Goal: Task Accomplishment & Management: Complete application form

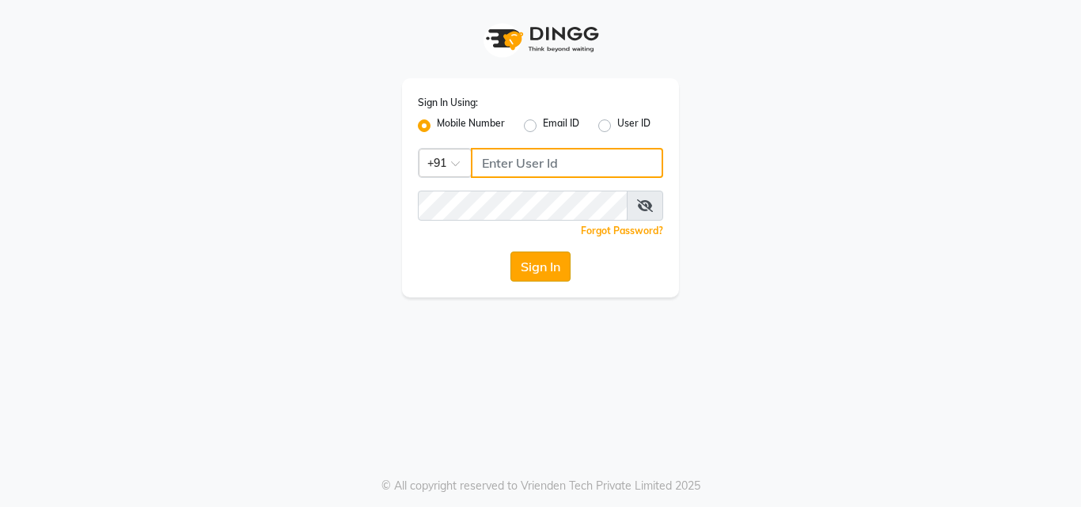
type input "9703629668"
click at [529, 270] on button "Sign In" at bounding box center [540, 267] width 60 height 30
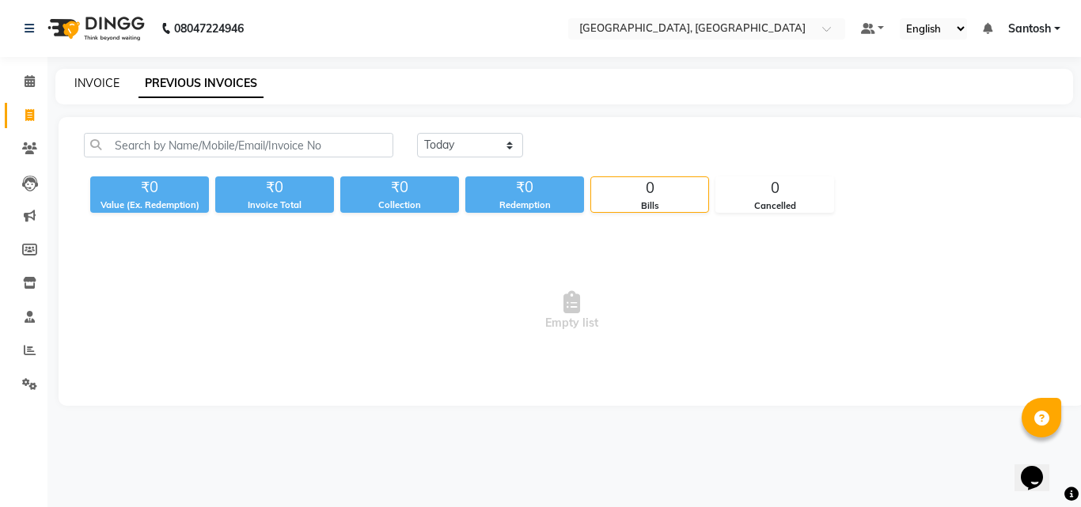
click at [111, 80] on link "INVOICE" at bounding box center [96, 83] width 45 height 14
select select "5506"
select select "service"
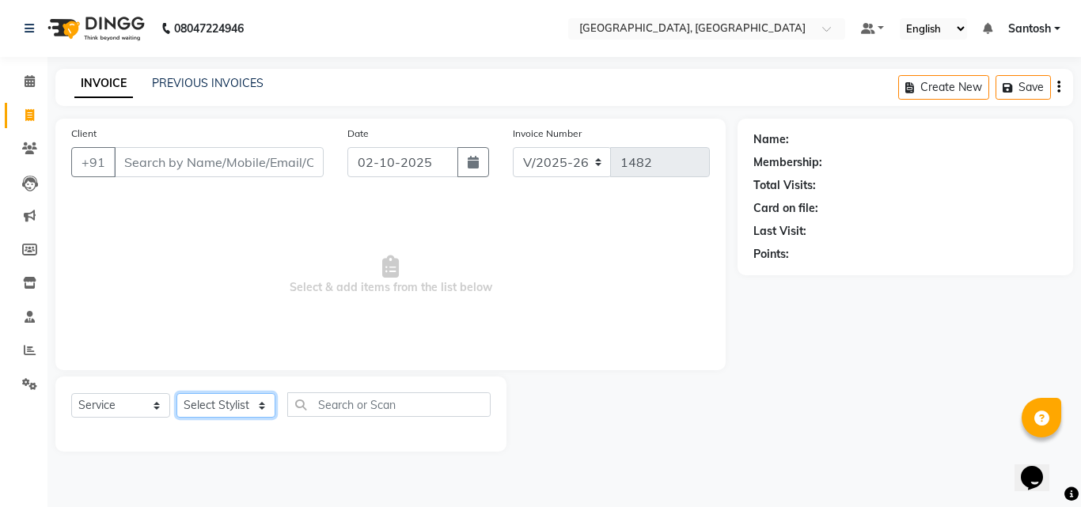
click at [206, 411] on select "Select Stylist Manager [PERSON_NAME] [PERSON_NAME] [PERSON_NAME] [PERSON_NAME]" at bounding box center [225, 405] width 99 height 25
select select "76778"
click at [176, 393] on select "Select Stylist Manager [PERSON_NAME] [PERSON_NAME] [PERSON_NAME] [PERSON_NAME]" at bounding box center [225, 405] width 99 height 25
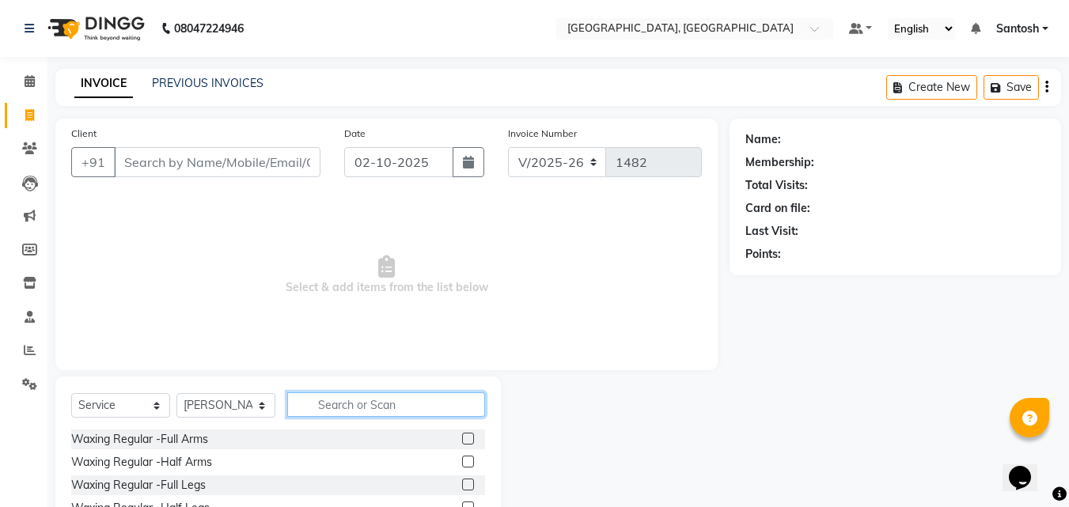
click at [337, 407] on input "text" at bounding box center [386, 404] width 198 height 25
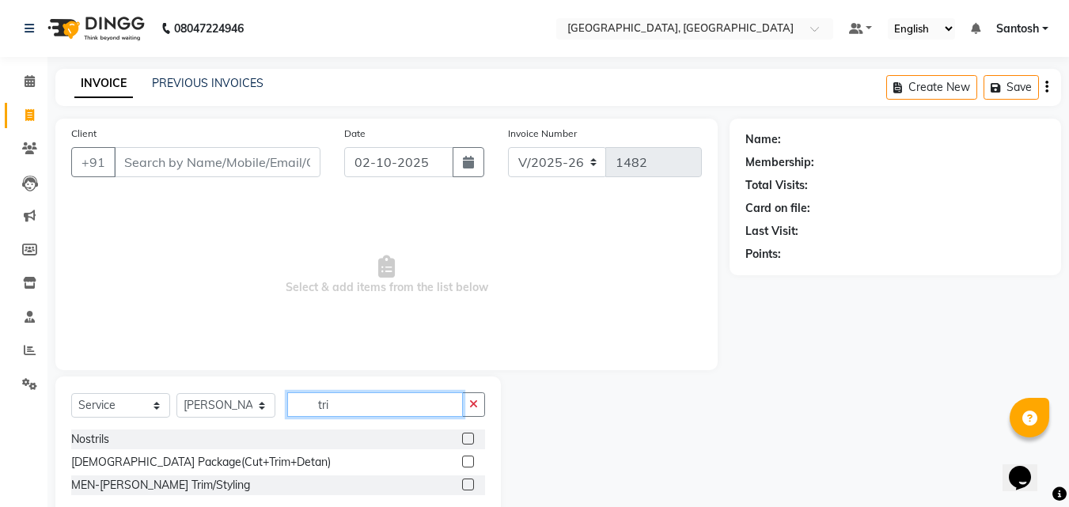
type input "tri"
click at [469, 487] on label at bounding box center [468, 485] width 12 height 12
click at [469, 487] on input "checkbox" at bounding box center [467, 485] width 10 height 10
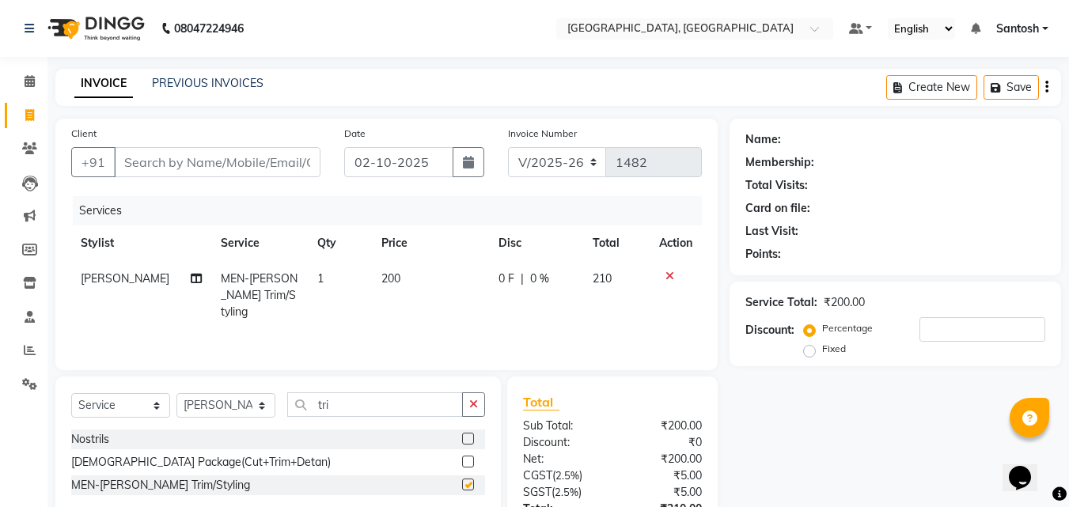
checkbox input "false"
click at [267, 162] on input "Client" at bounding box center [217, 162] width 206 height 30
type input "9"
type input "0"
click at [176, 161] on input "95442223145" at bounding box center [177, 162] width 126 height 30
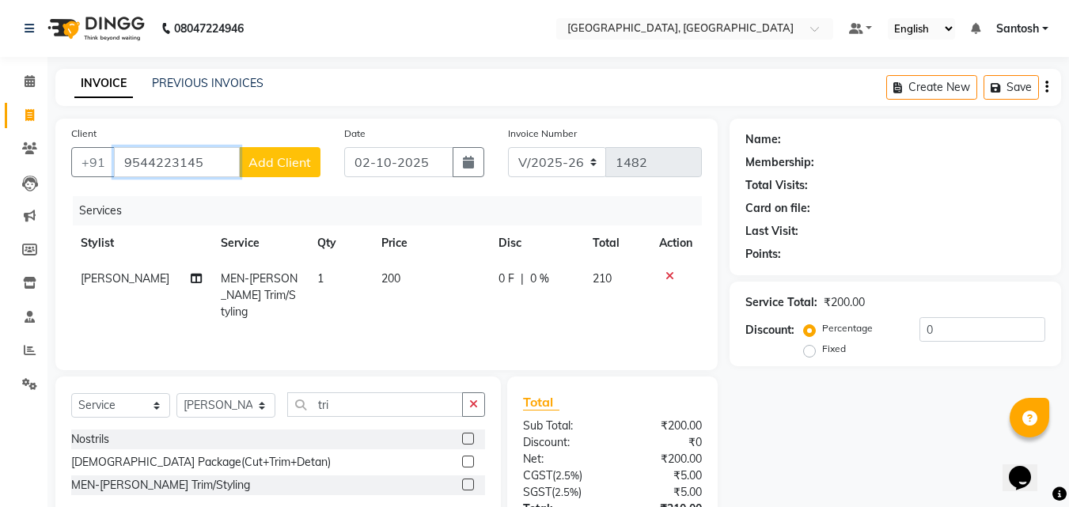
type input "9544223145"
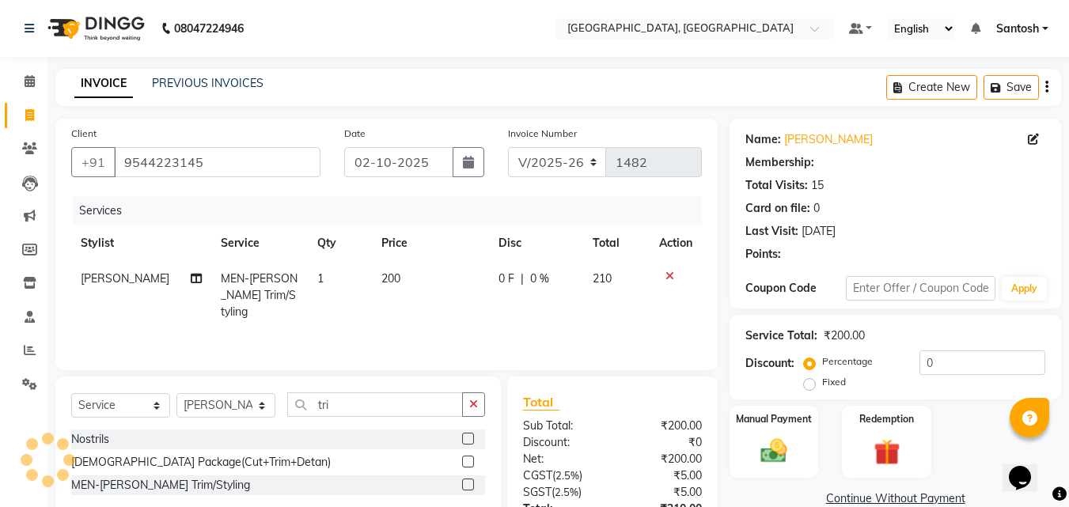
select select "1: Object"
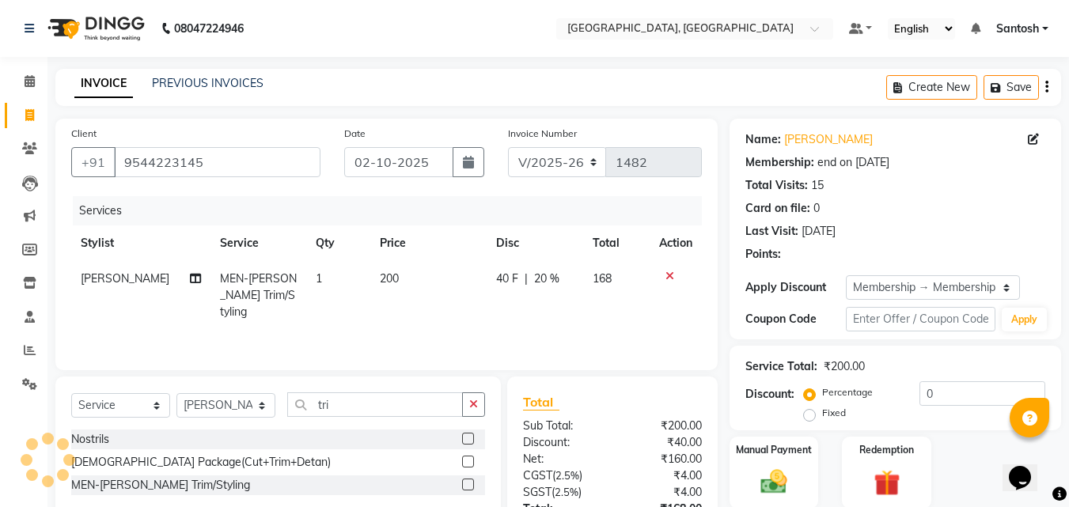
type input "20"
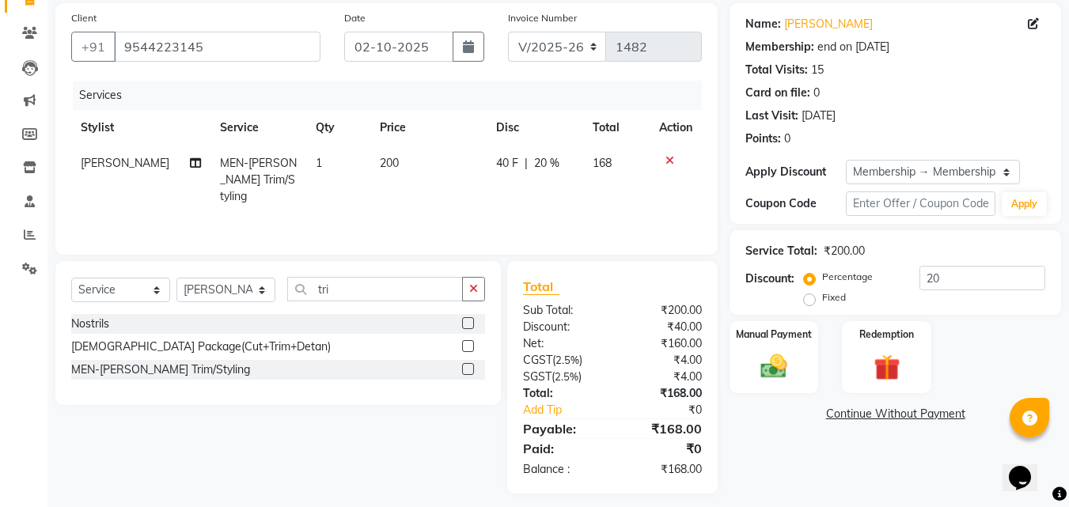
scroll to position [126, 0]
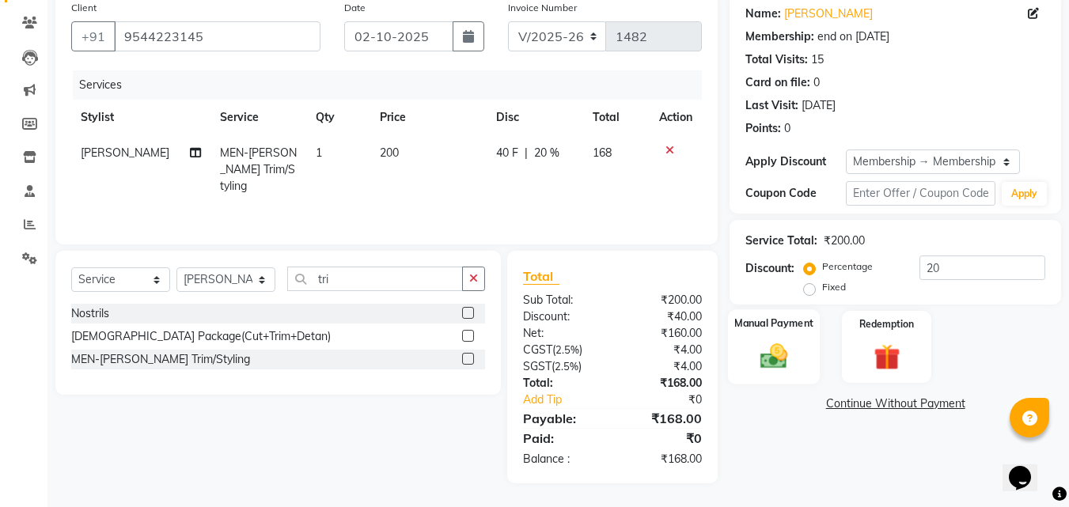
click at [796, 365] on img at bounding box center [774, 356] width 44 height 32
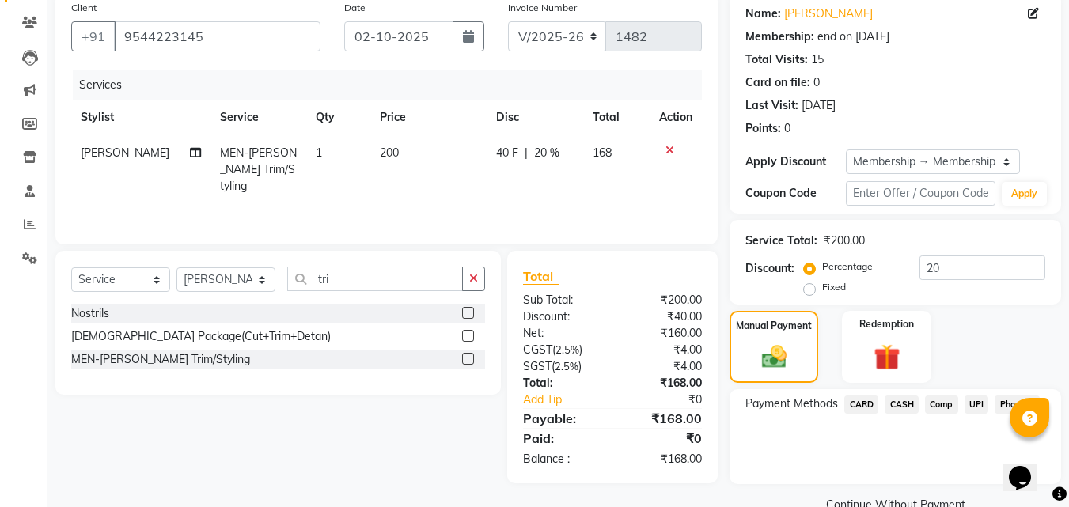
click at [1004, 405] on span "PhonePe" at bounding box center [1016, 405] width 45 height 18
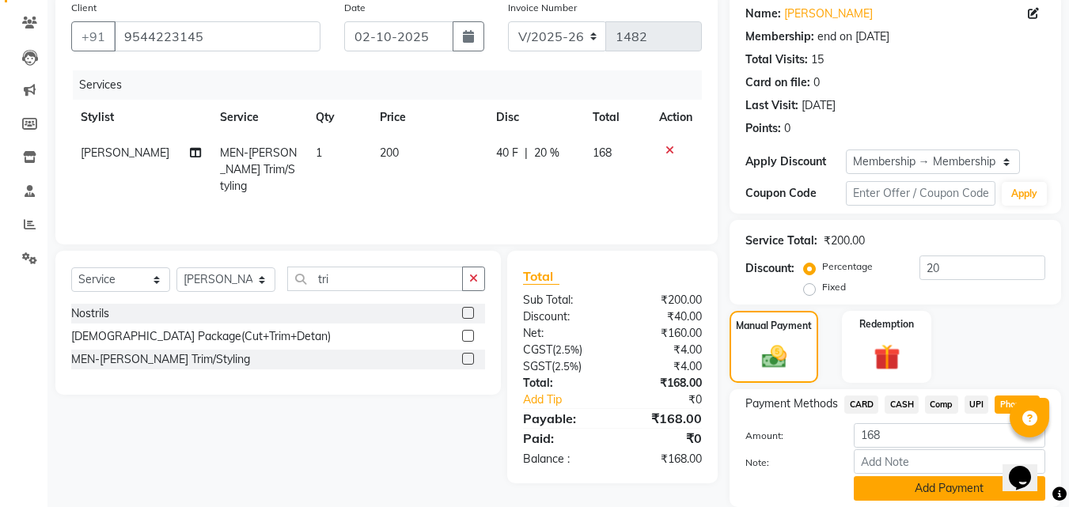
click at [938, 489] on button "Add Payment" at bounding box center [949, 488] width 191 height 25
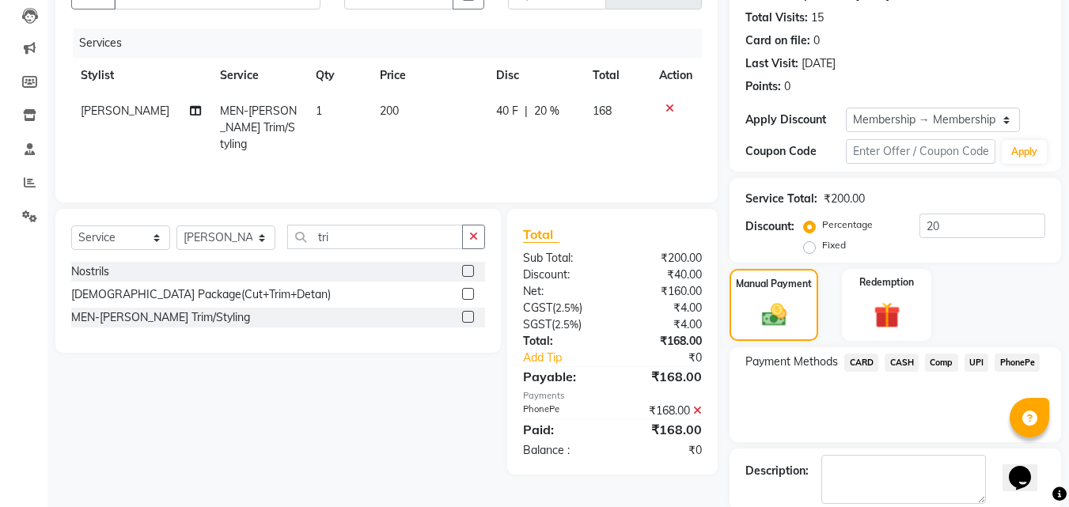
scroll to position [248, 0]
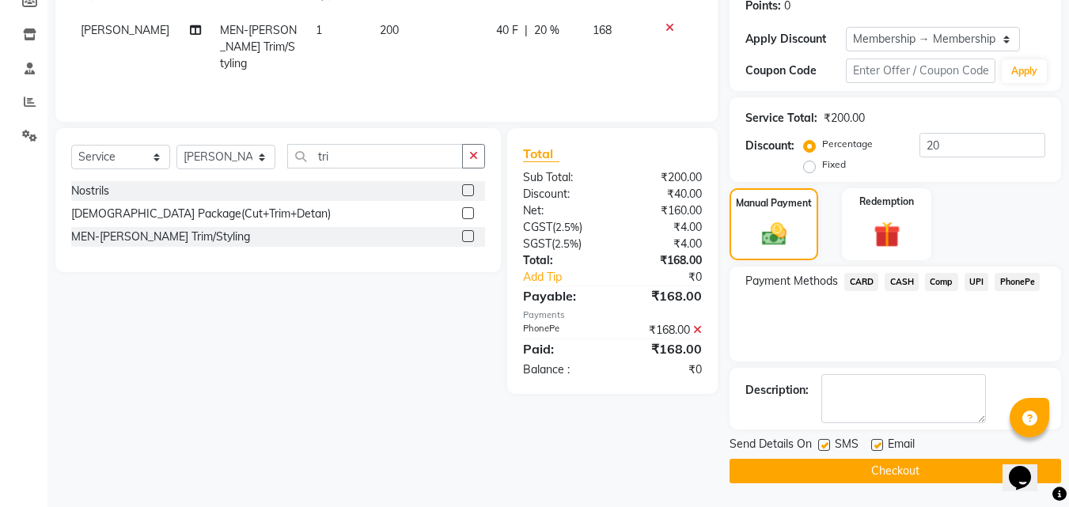
drag, startPoint x: 877, startPoint y: 444, endPoint x: 816, endPoint y: 434, distance: 61.8
click at [872, 441] on label at bounding box center [877, 445] width 12 height 12
click at [872, 441] on input "checkbox" at bounding box center [876, 446] width 10 height 10
checkbox input "false"
drag, startPoint x: 826, startPoint y: 443, endPoint x: 824, endPoint y: 461, distance: 18.3
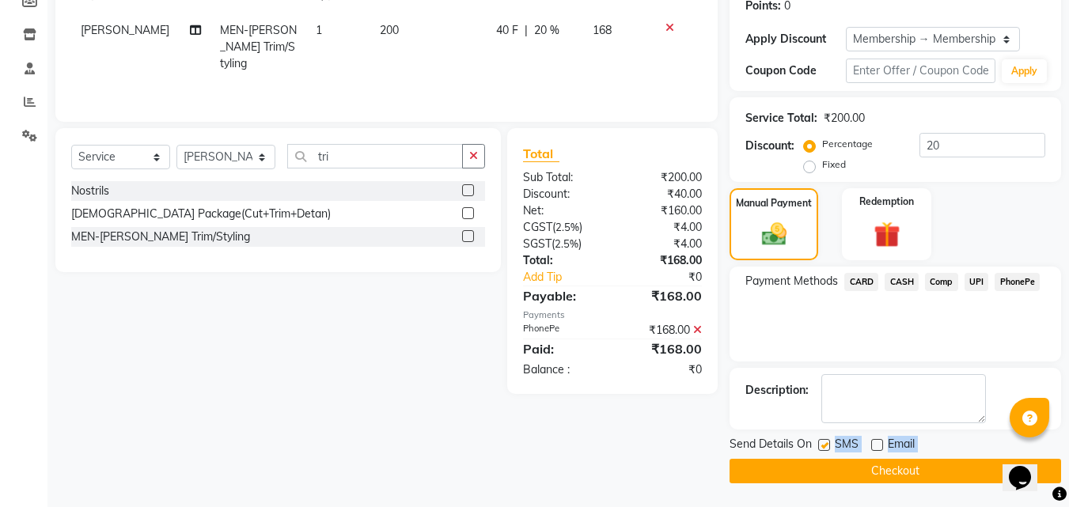
click at [824, 461] on div "Send Details On SMS Email Checkout" at bounding box center [894, 459] width 331 height 47
click at [827, 446] on label at bounding box center [824, 445] width 12 height 12
click at [827, 446] on input "checkbox" at bounding box center [823, 446] width 10 height 10
checkbox input "false"
click at [826, 466] on button "Checkout" at bounding box center [894, 471] width 331 height 25
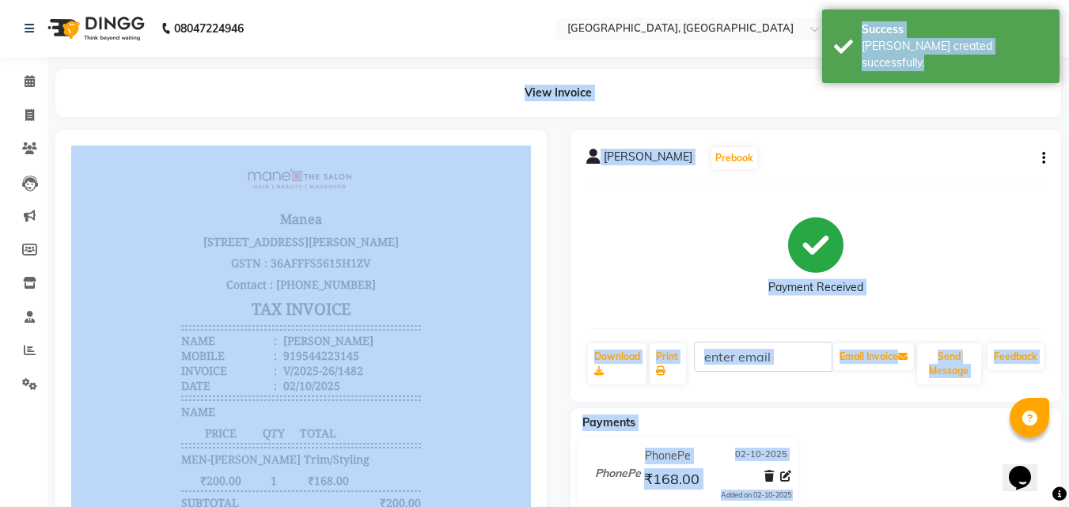
click at [680, 274] on div "Payment Received" at bounding box center [816, 256] width 460 height 119
click at [668, 273] on div "Payment Received" at bounding box center [816, 256] width 460 height 119
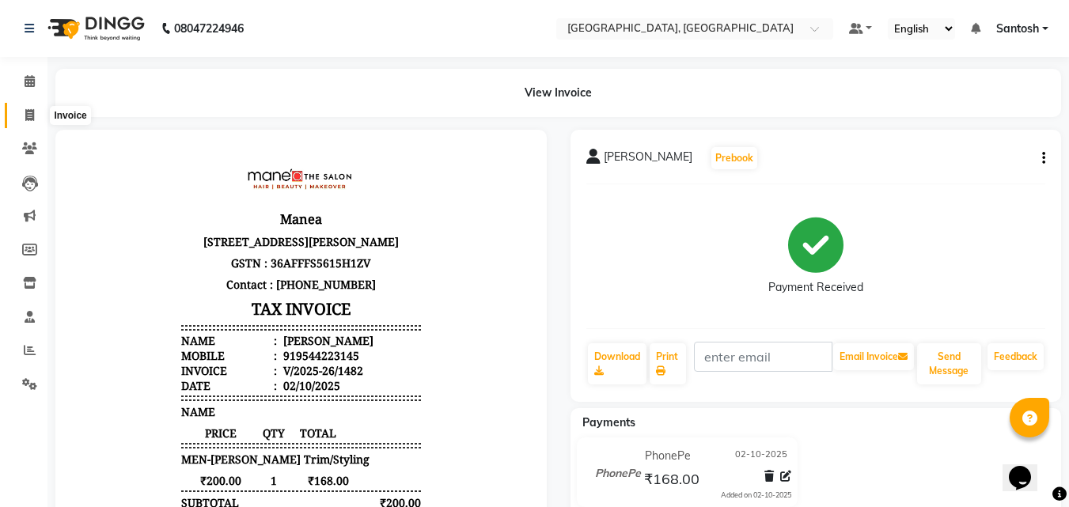
click at [33, 116] on icon at bounding box center [29, 115] width 9 height 12
select select "service"
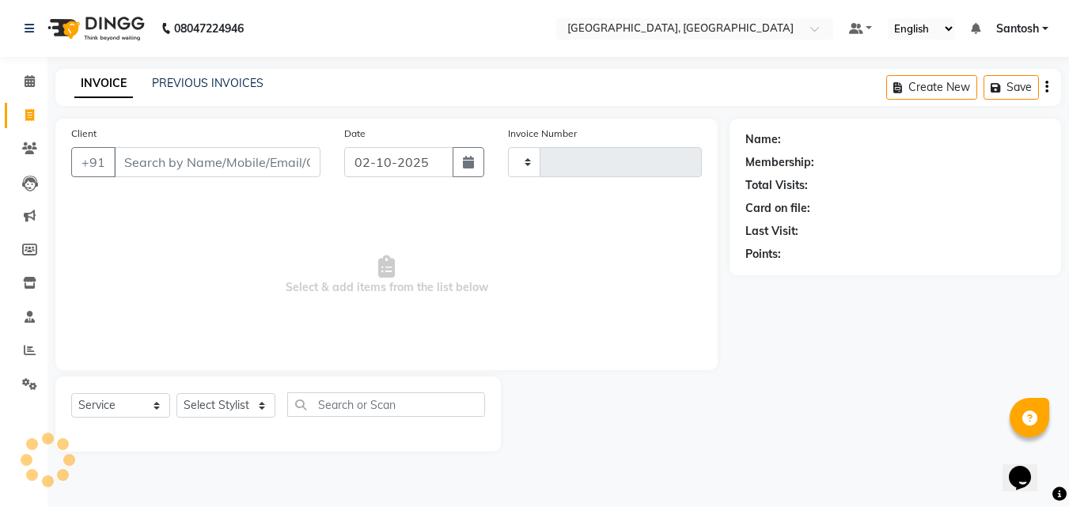
type input "1483"
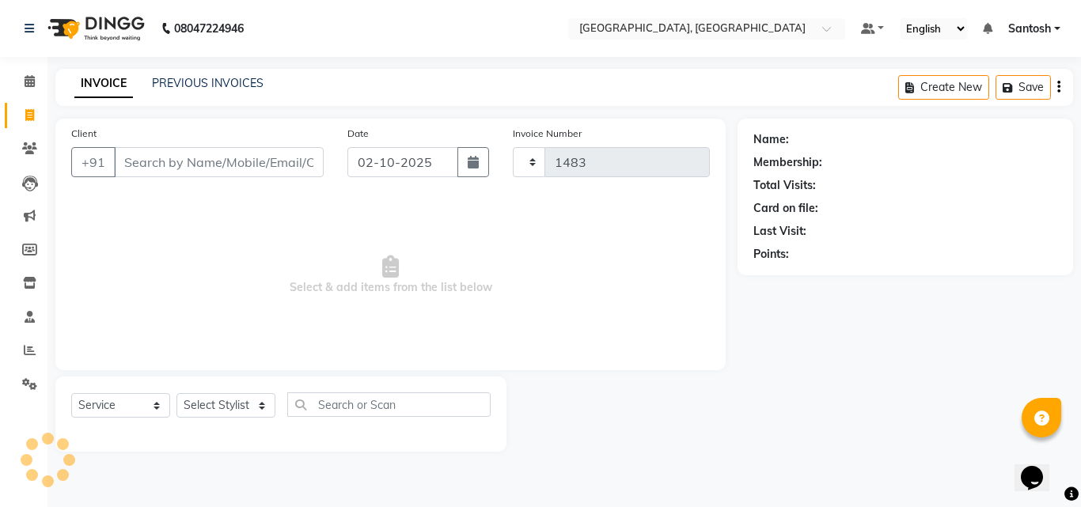
select select "5506"
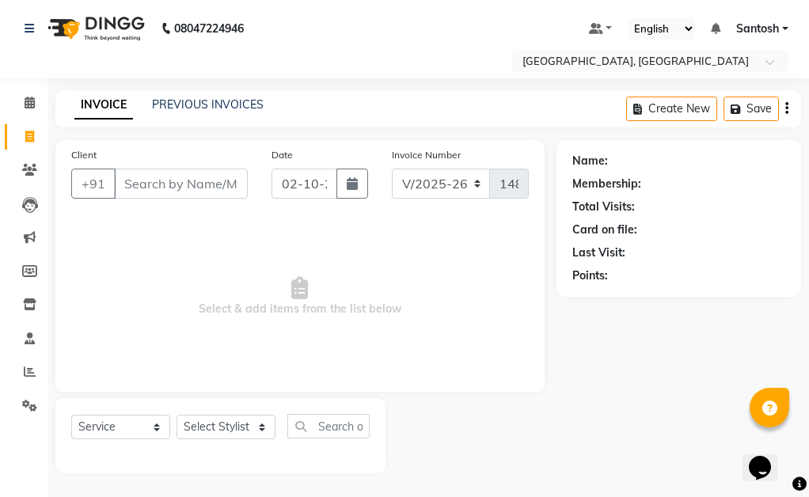
click at [289, 30] on nav "08047224946 Select Location × Manea The Salon, Srinagar Colony Default Panel My…" at bounding box center [404, 39] width 809 height 78
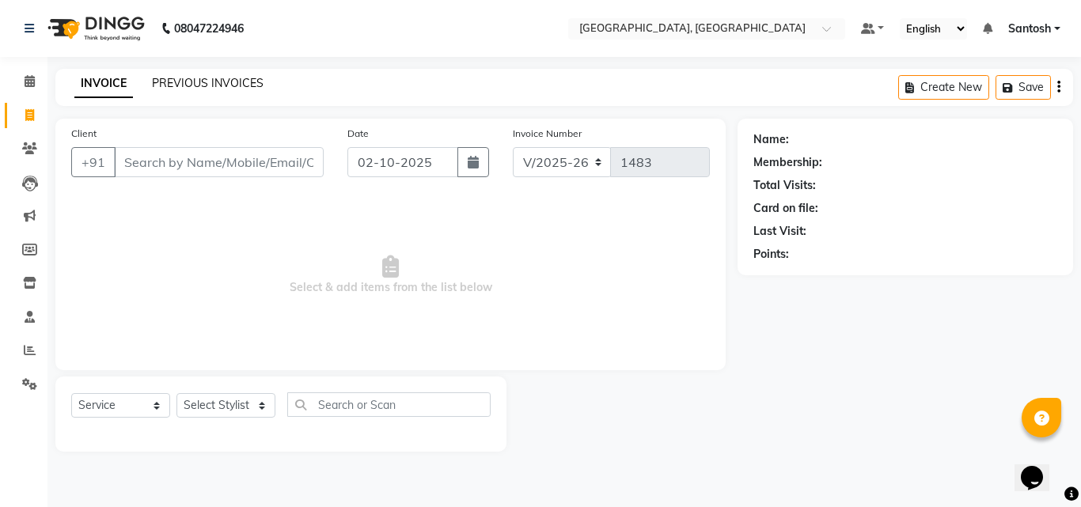
click at [171, 89] on link "PREVIOUS INVOICES" at bounding box center [208, 83] width 112 height 14
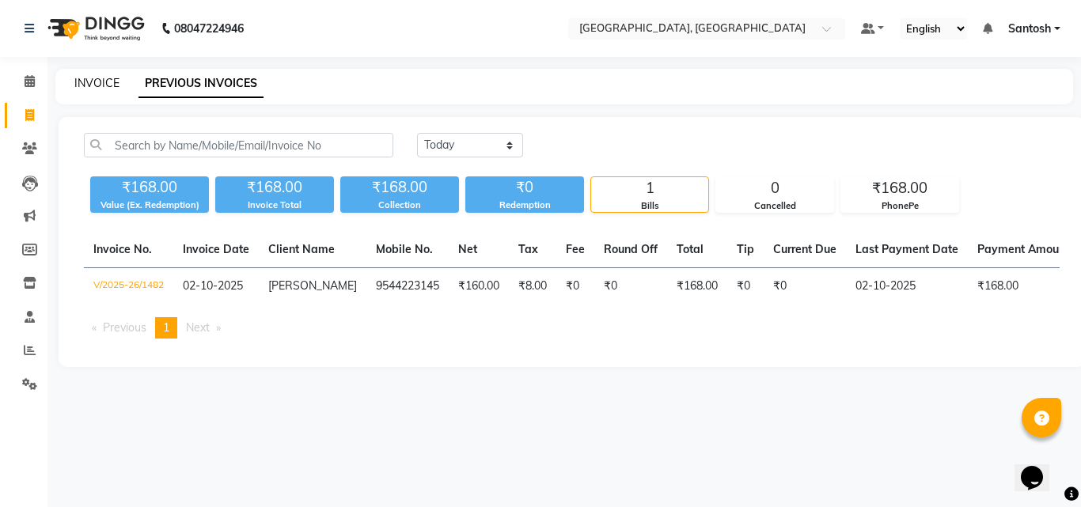
click at [102, 82] on link "INVOICE" at bounding box center [96, 83] width 45 height 14
select select "5506"
select select "service"
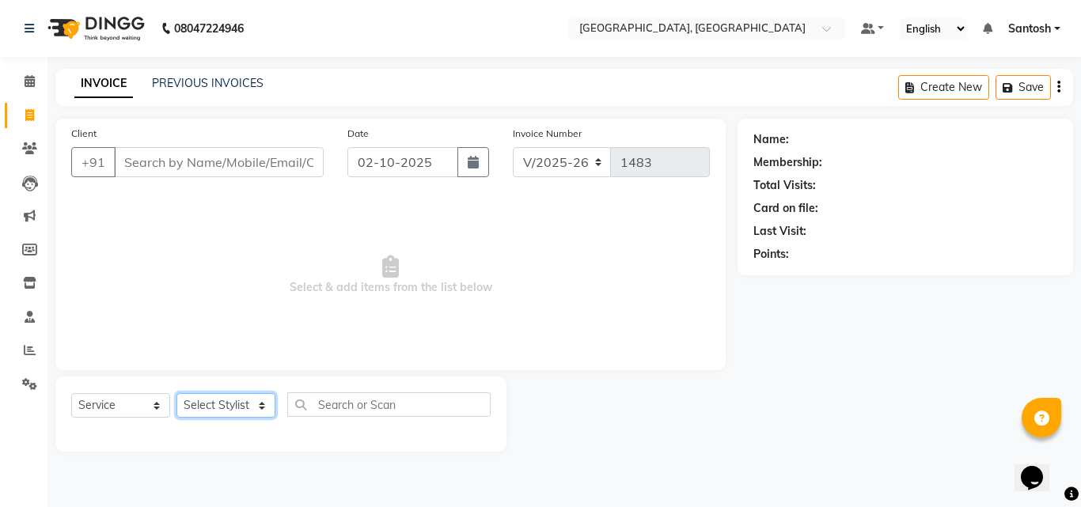
click at [247, 403] on select "Select Stylist Manager Manasa Prashanth Sirisha Swapna Uday" at bounding box center [225, 405] width 99 height 25
select select "50205"
click at [176, 393] on select "Select Stylist Manager Manasa Prashanth Sirisha Swapna Uday" at bounding box center [225, 405] width 99 height 25
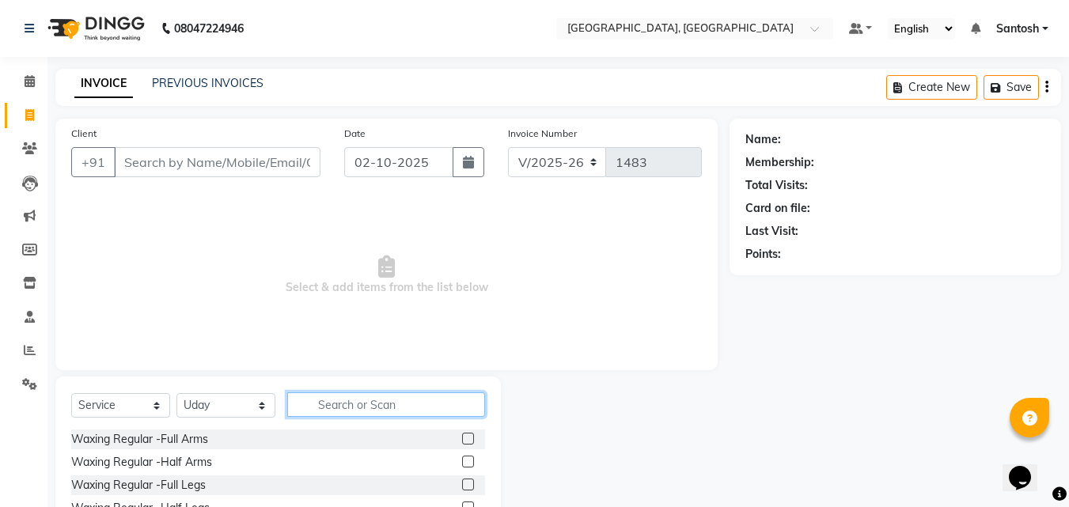
click at [324, 400] on input "text" at bounding box center [386, 404] width 198 height 25
type input "crea"
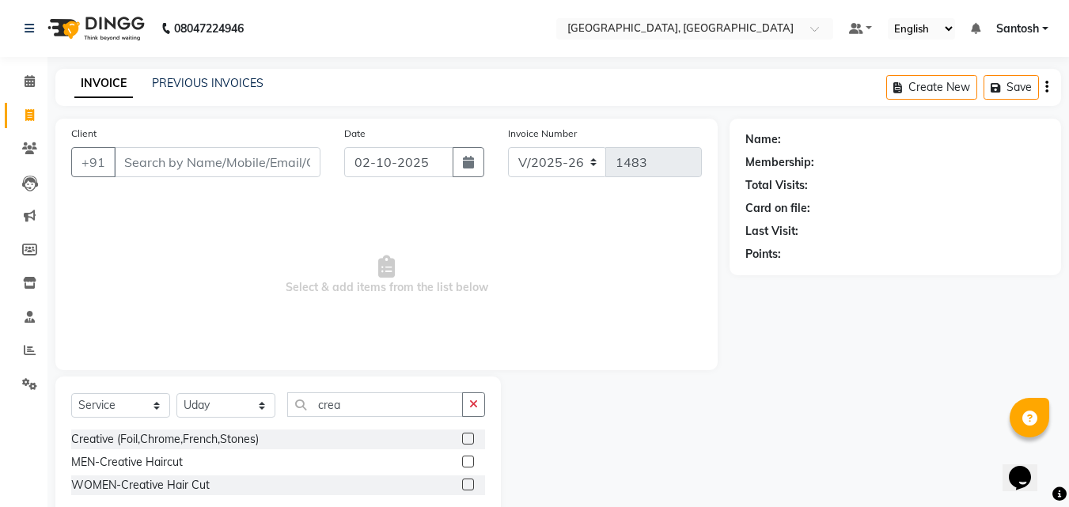
click at [464, 484] on label at bounding box center [468, 485] width 12 height 12
click at [464, 484] on input "checkbox" at bounding box center [467, 485] width 10 height 10
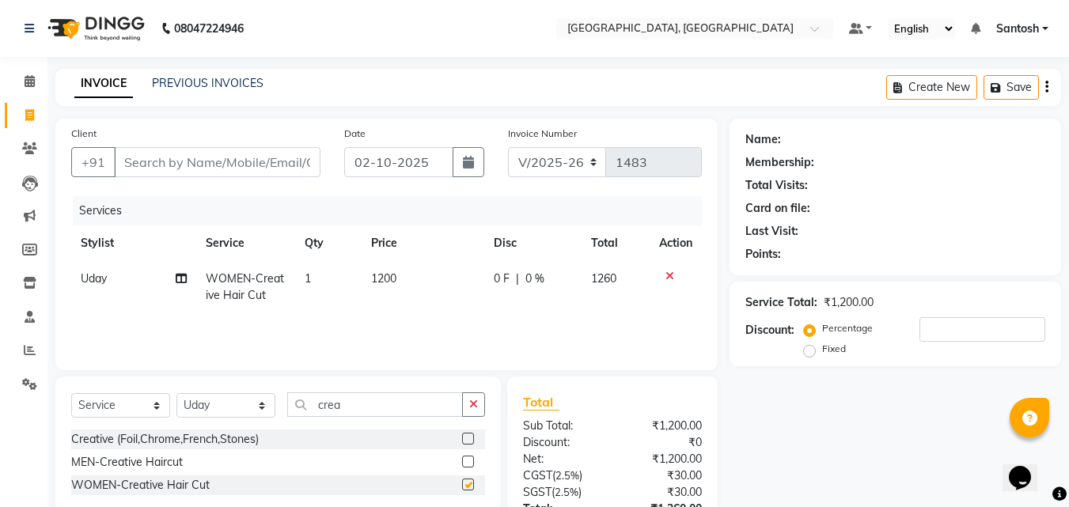
checkbox input "false"
click at [256, 97] on div "INVOICE PREVIOUS INVOICES Create New Save" at bounding box center [557, 87] width 1005 height 37
click at [243, 79] on link "PREVIOUS INVOICES" at bounding box center [208, 83] width 112 height 14
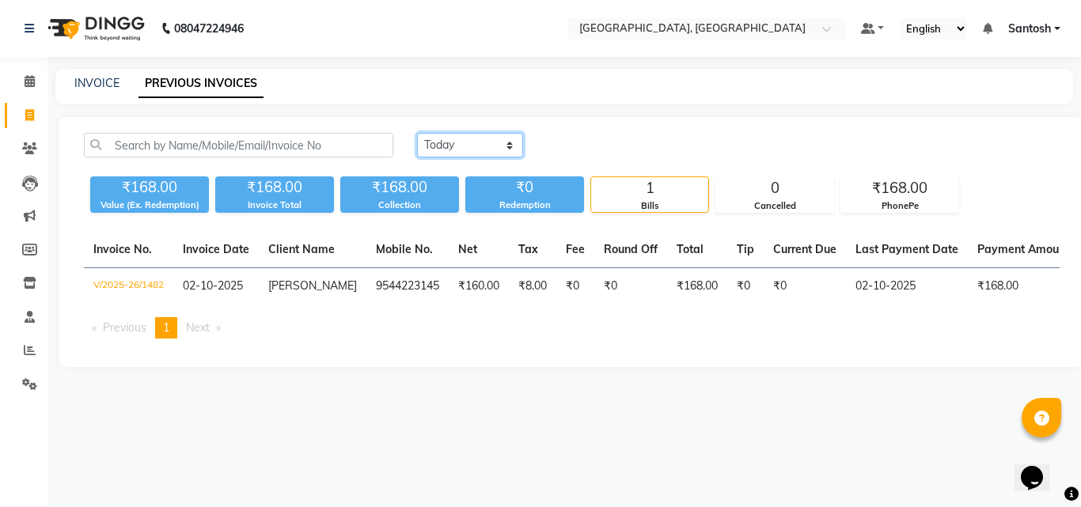
click at [496, 143] on select "Today Yesterday Custom Range" at bounding box center [470, 145] width 106 height 25
select select "yesterday"
click at [417, 133] on select "Today Yesterday Custom Range" at bounding box center [470, 145] width 106 height 25
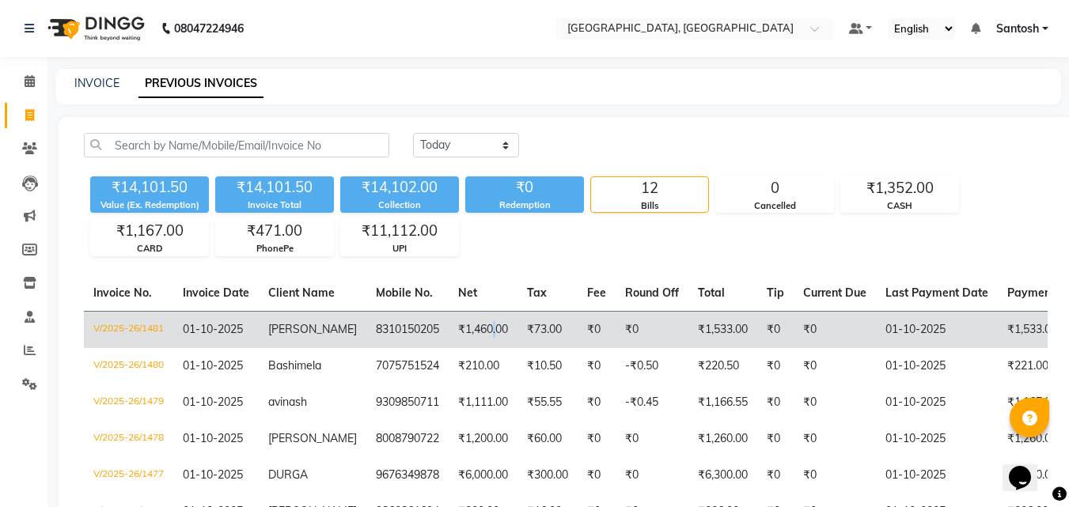
click at [476, 324] on td "₹1,460.00" at bounding box center [483, 329] width 69 height 37
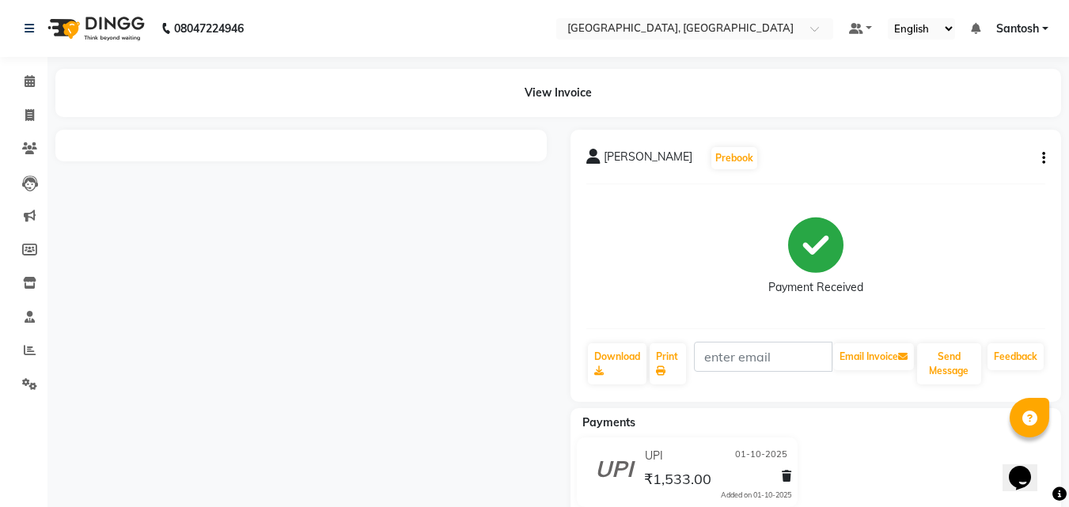
click at [218, 268] on div at bounding box center [301, 328] width 515 height 396
click at [649, 218] on div "Payment Received" at bounding box center [816, 256] width 460 height 119
click at [17, 403] on li "Completed InProgress Upcoming Dropped Tentative Check-In Confirm" at bounding box center [23, 405] width 47 height 8
click at [550, 452] on div at bounding box center [301, 328] width 515 height 396
click at [28, 112] on icon at bounding box center [29, 115] width 9 height 12
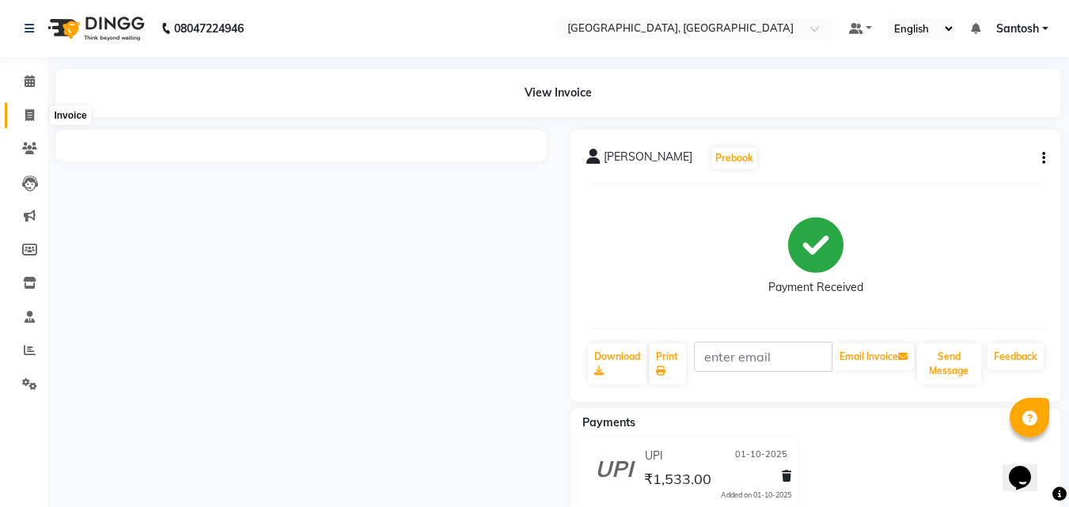
select select "service"
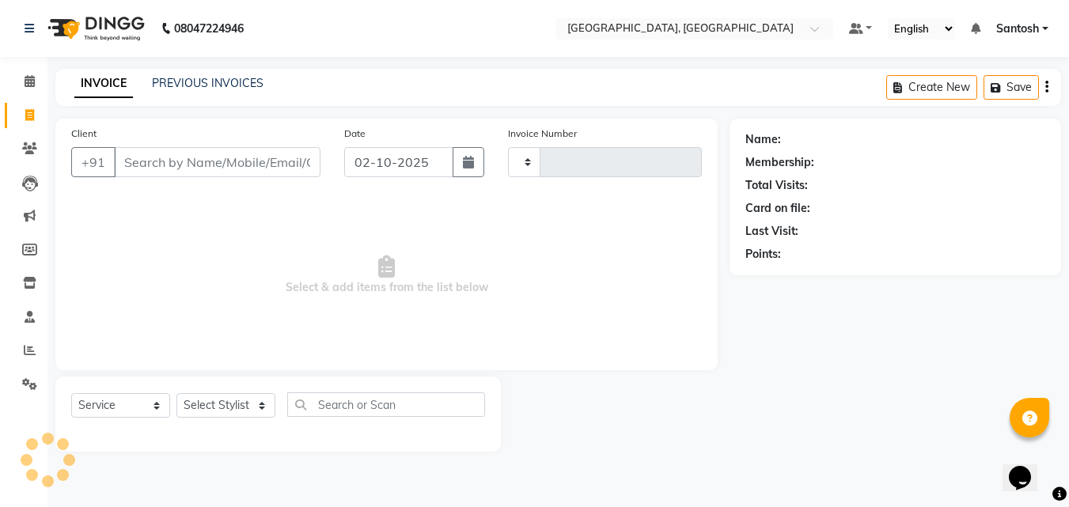
type input "1483"
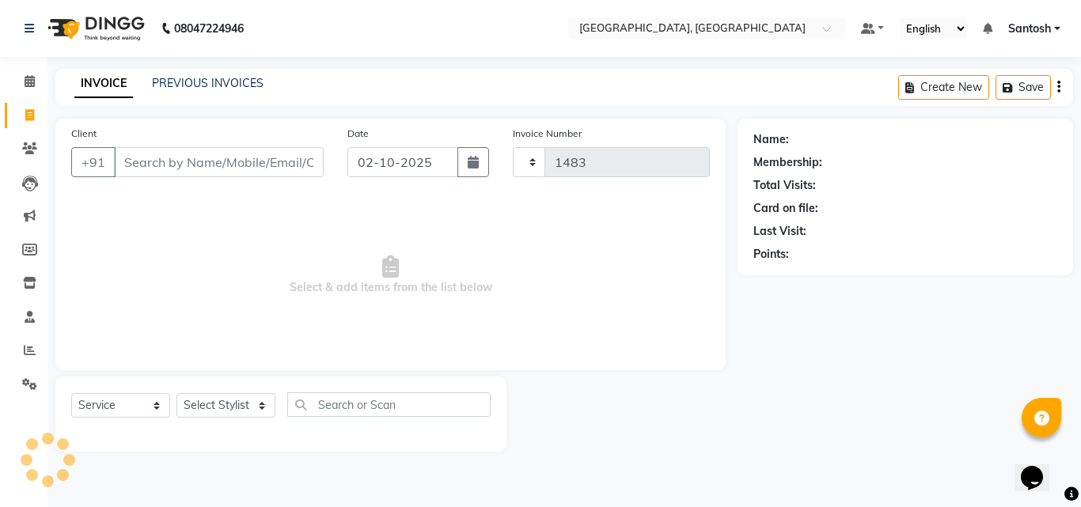
select select "5506"
click at [158, 86] on div "INVOICE PREVIOUS INVOICES" at bounding box center [168, 84] width 227 height 18
drag, startPoint x: 163, startPoint y: 97, endPoint x: 171, endPoint y: 93, distance: 8.8
click at [165, 97] on div "INVOICE PREVIOUS INVOICES Create New Save" at bounding box center [563, 87] width 1017 height 37
click at [177, 80] on link "PREVIOUS INVOICES" at bounding box center [208, 83] width 112 height 14
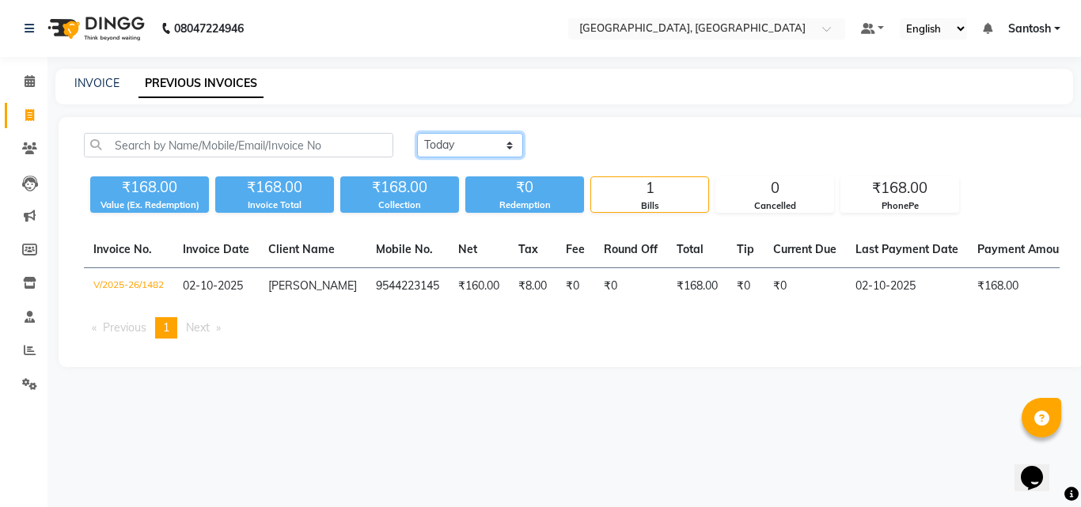
click at [455, 152] on select "Today Yesterday Custom Range" at bounding box center [470, 145] width 106 height 25
select select "yesterday"
click at [417, 133] on select "Today Yesterday Custom Range" at bounding box center [470, 145] width 106 height 25
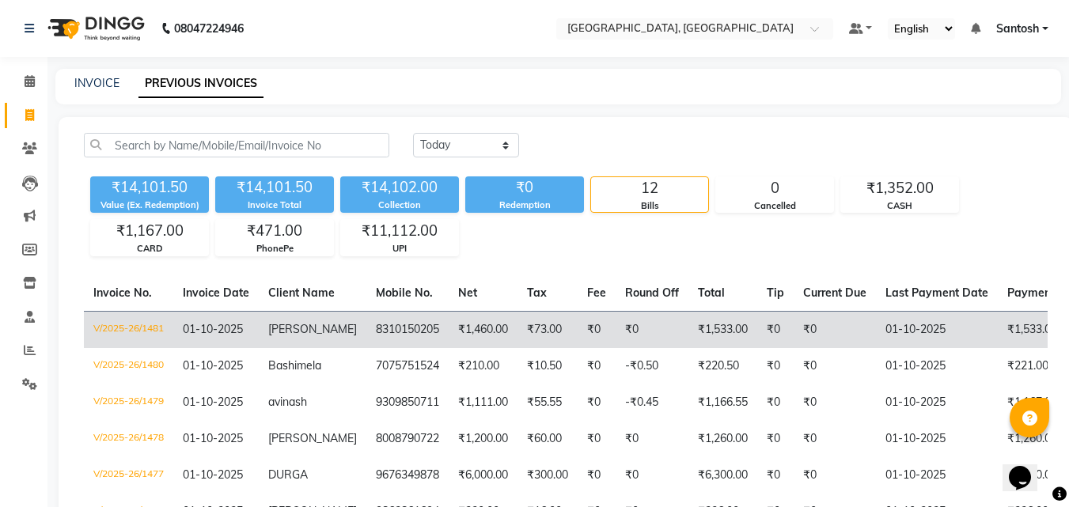
click at [449, 334] on td "₹1,460.00" at bounding box center [483, 329] width 69 height 37
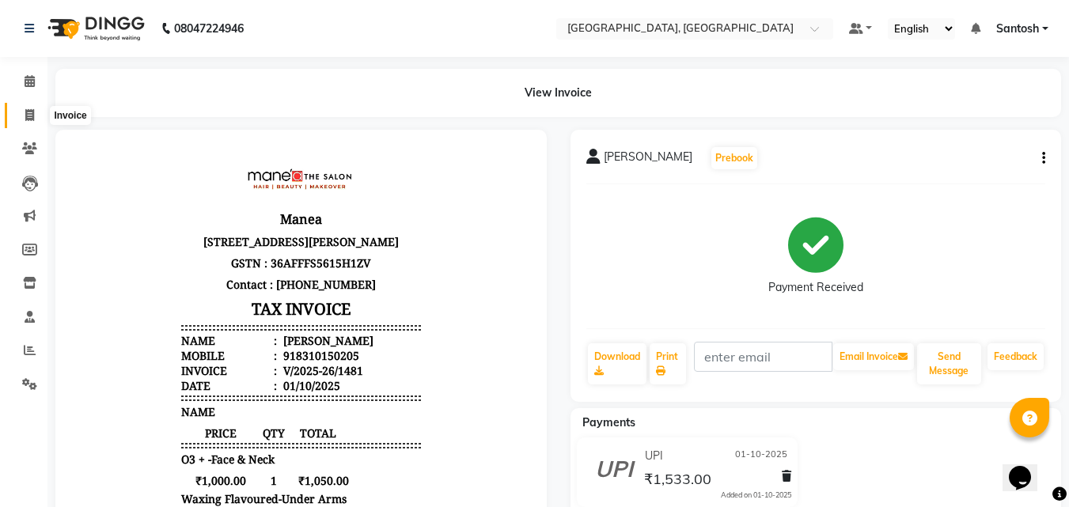
click at [22, 118] on span at bounding box center [30, 116] width 28 height 18
select select "service"
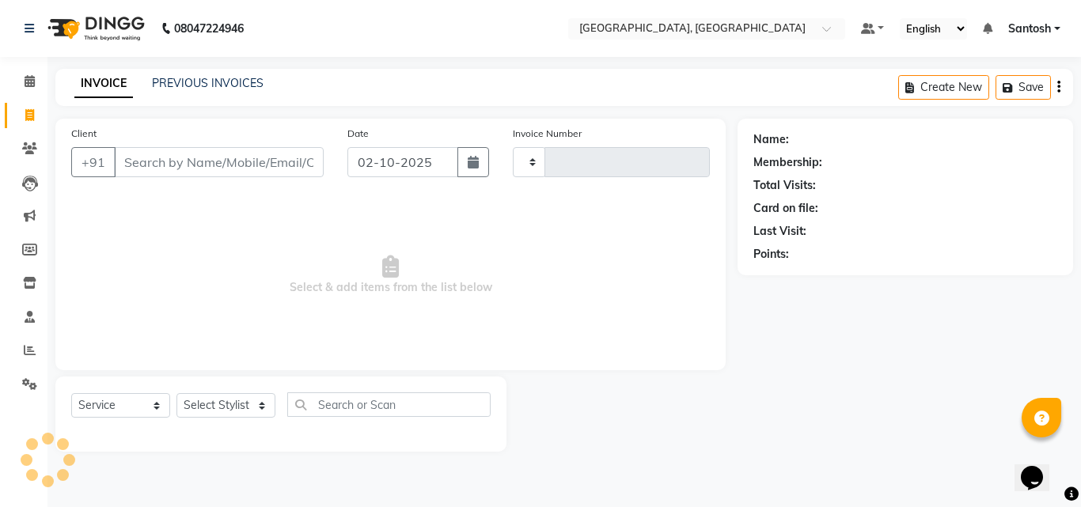
type input "1483"
select select "5506"
click at [267, 406] on select "Select Stylist Manager [PERSON_NAME] [PERSON_NAME] [PERSON_NAME] [PERSON_NAME]" at bounding box center [225, 405] width 99 height 25
select select "50205"
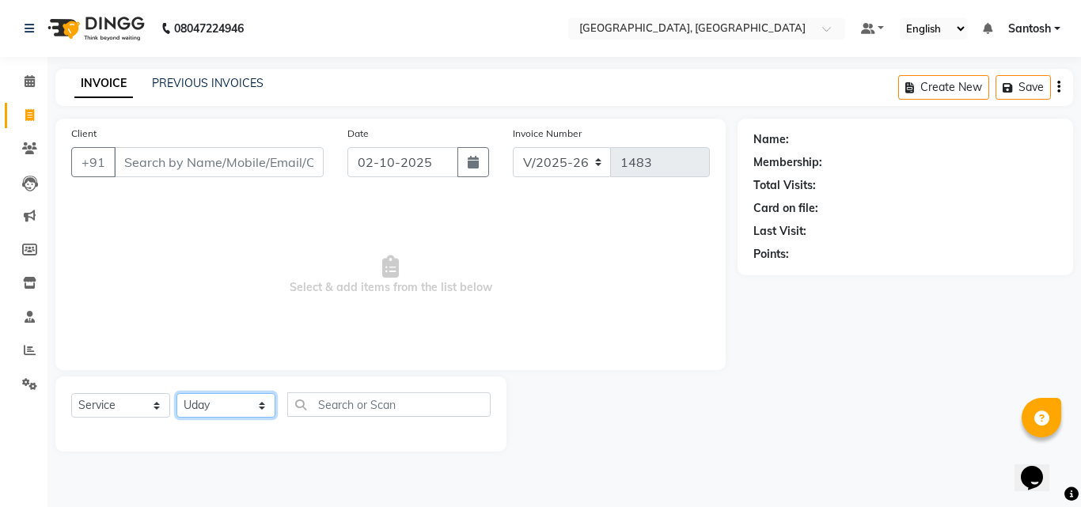
click at [176, 393] on select "Select Stylist Manager Manasa Prashanth Sirisha Swapna Uday" at bounding box center [225, 405] width 99 height 25
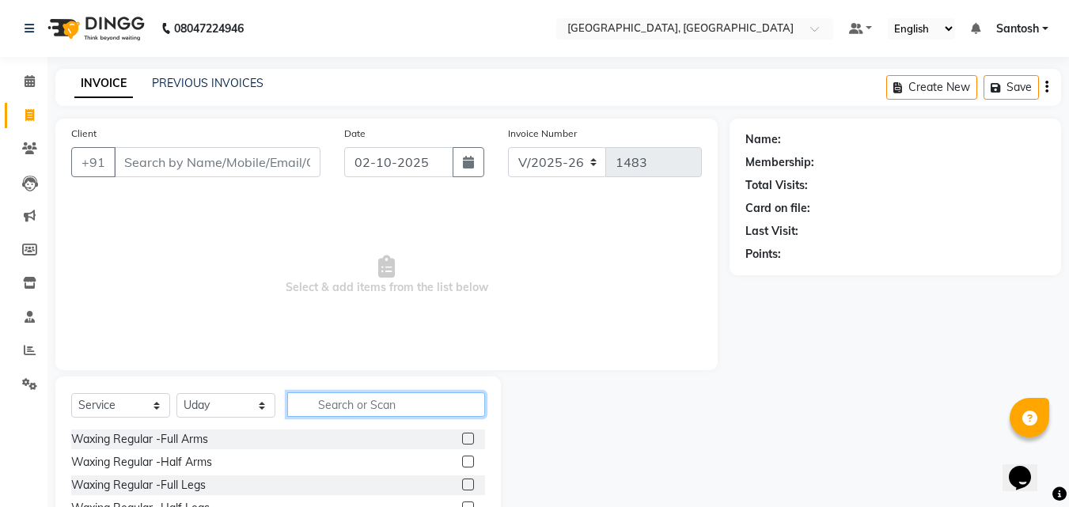
click at [378, 400] on input "text" at bounding box center [386, 404] width 198 height 25
type input "crea"
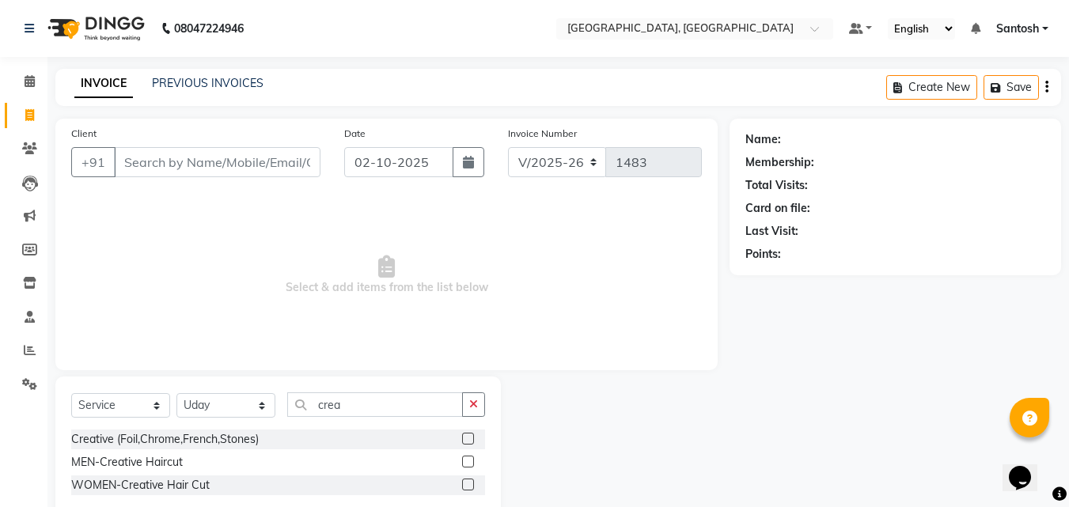
click at [468, 484] on label at bounding box center [468, 485] width 12 height 12
click at [468, 484] on input "checkbox" at bounding box center [467, 485] width 10 height 10
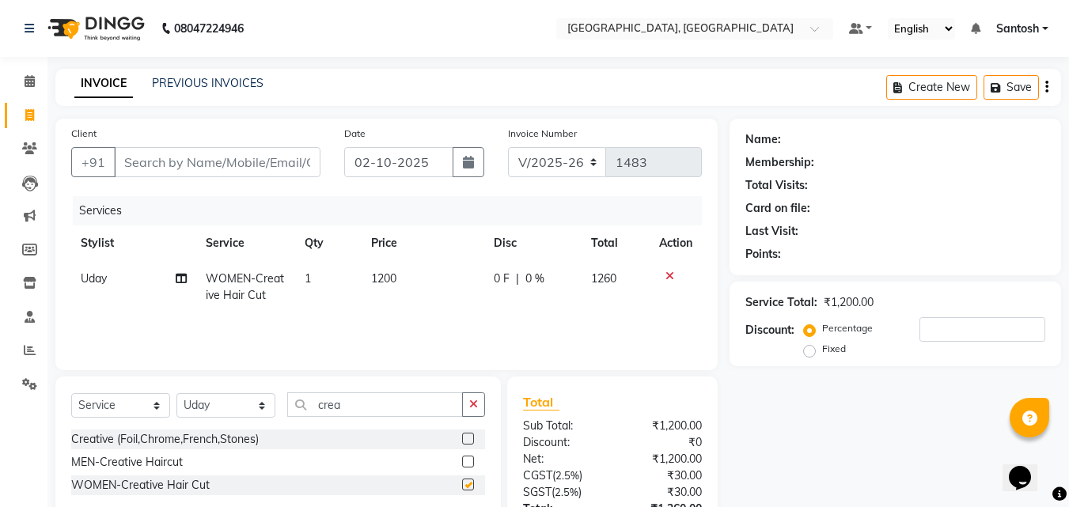
checkbox input "false"
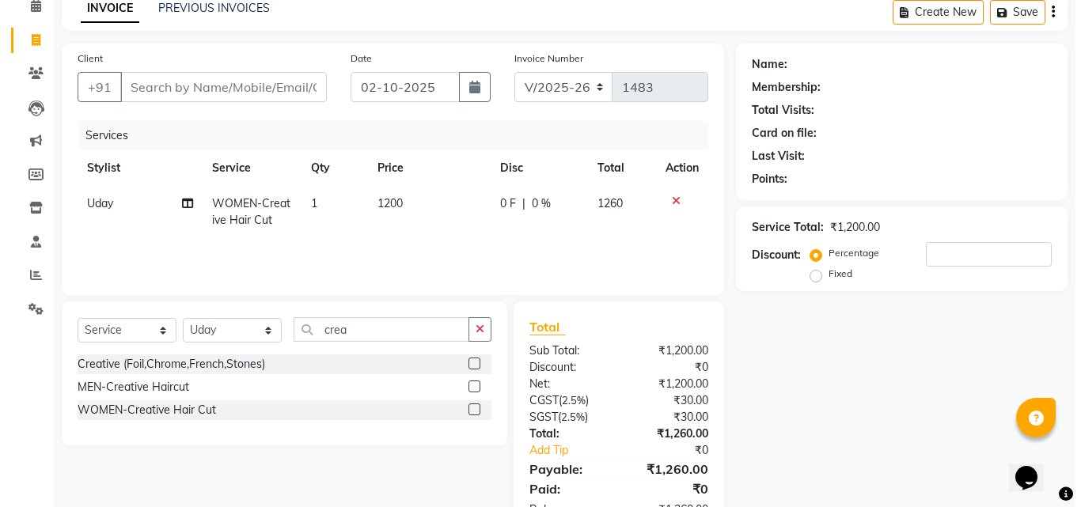
scroll to position [126, 0]
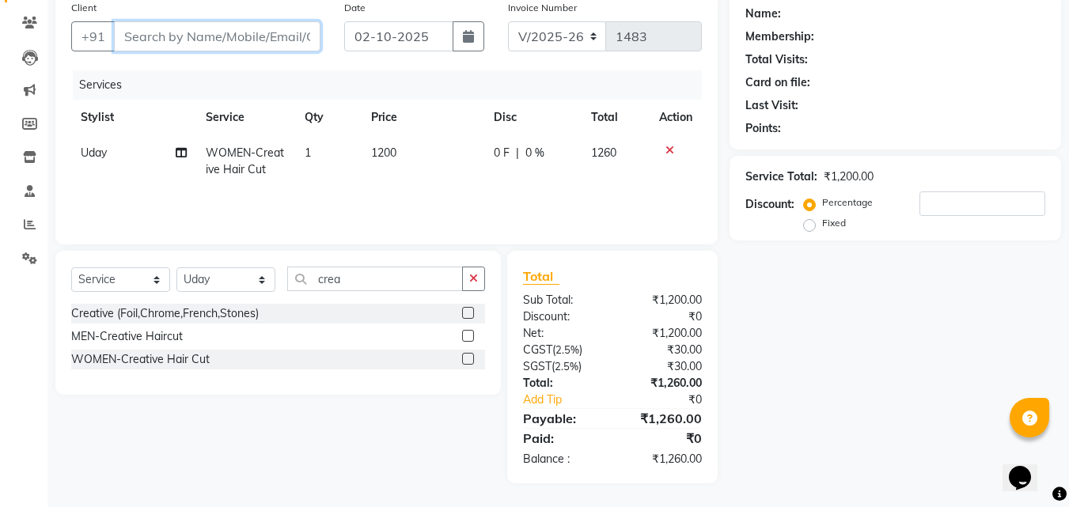
click at [169, 27] on input "Client" at bounding box center [217, 36] width 206 height 30
type input "9"
type input "0"
type input "9989780805"
click at [286, 32] on span "Add Client" at bounding box center [279, 36] width 62 height 16
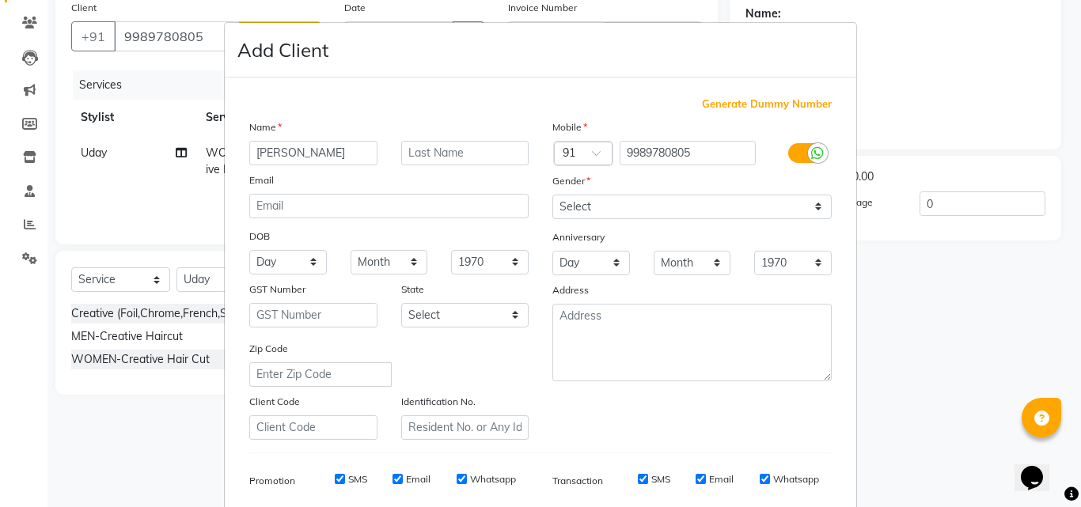
type input "[PERSON_NAME]"
click at [687, 208] on select "Select Male Female Other Prefer Not To Say" at bounding box center [691, 207] width 279 height 25
click at [552, 195] on select "Select Male Female Other Prefer Not To Say" at bounding box center [691, 207] width 279 height 25
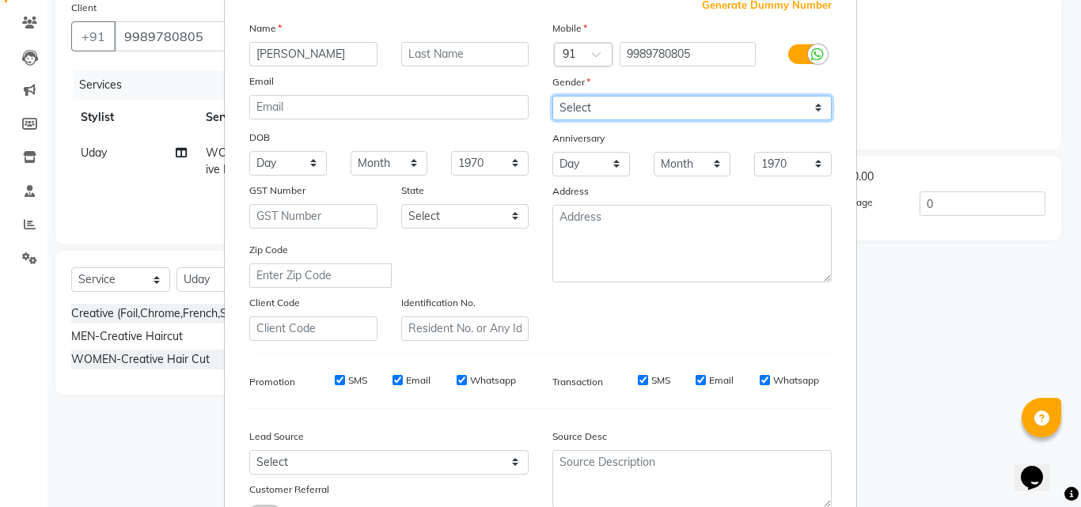
scroll to position [158, 0]
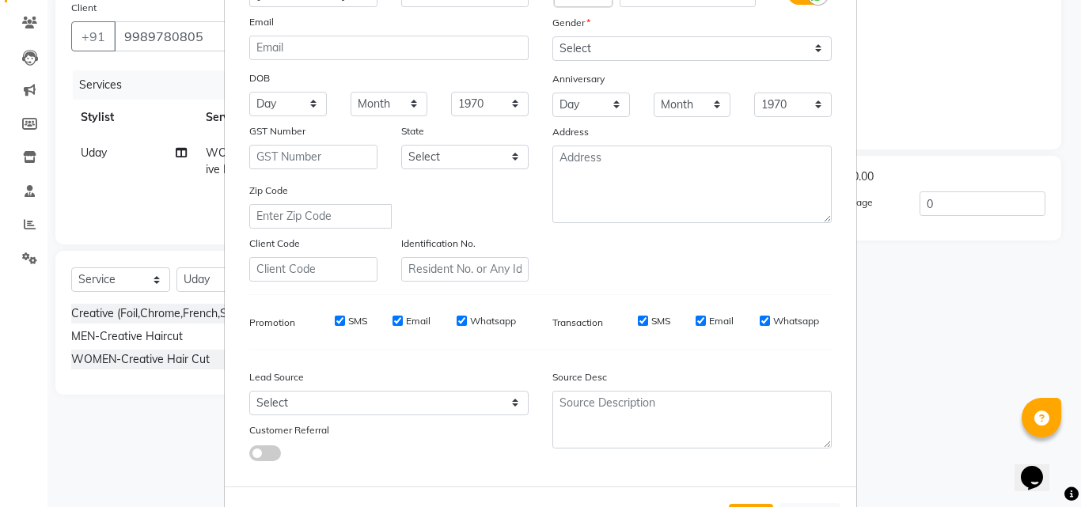
click at [628, 63] on div "Mobile Country Code × 91 9989780805 Gender Select Male Female Other Prefer Not …" at bounding box center [691, 120] width 303 height 321
drag, startPoint x: 614, startPoint y: 47, endPoint x: 619, endPoint y: 54, distance: 8.6
click at [614, 47] on select "Select Male Female Other Prefer Not To Say" at bounding box center [691, 48] width 279 height 25
select select "female"
click at [552, 36] on select "Select Male Female Other Prefer Not To Say" at bounding box center [691, 48] width 279 height 25
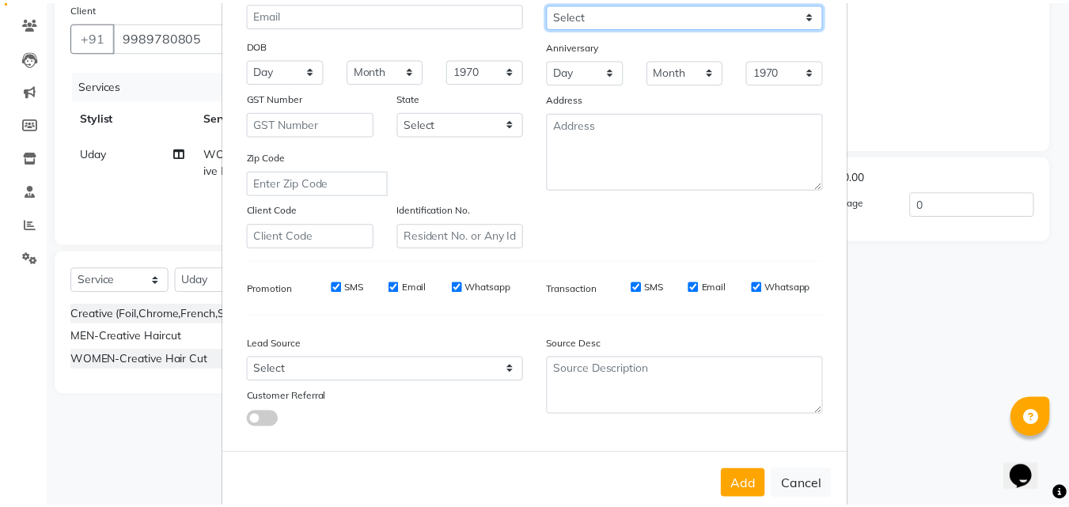
scroll to position [223, 0]
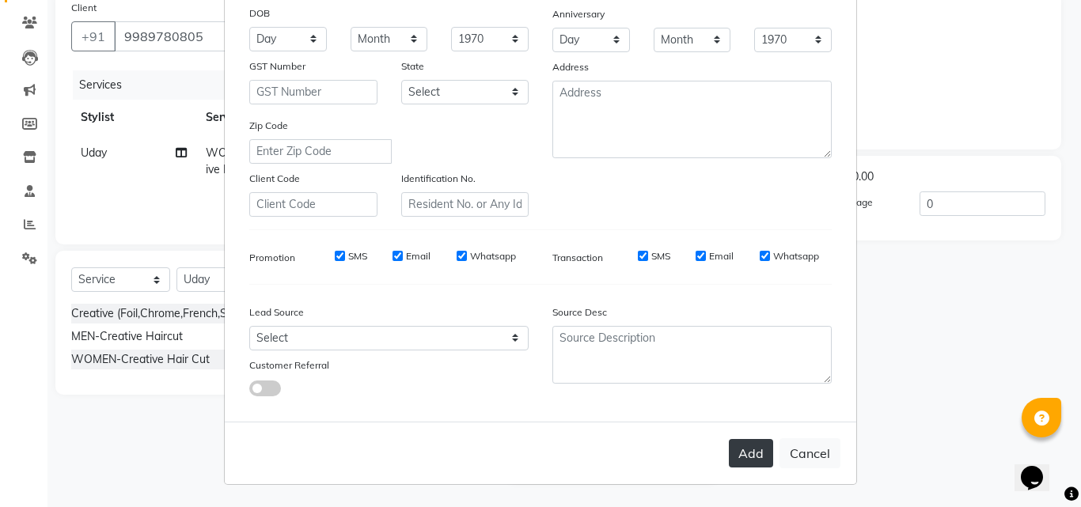
click at [746, 440] on button "Add" at bounding box center [751, 453] width 44 height 28
select select
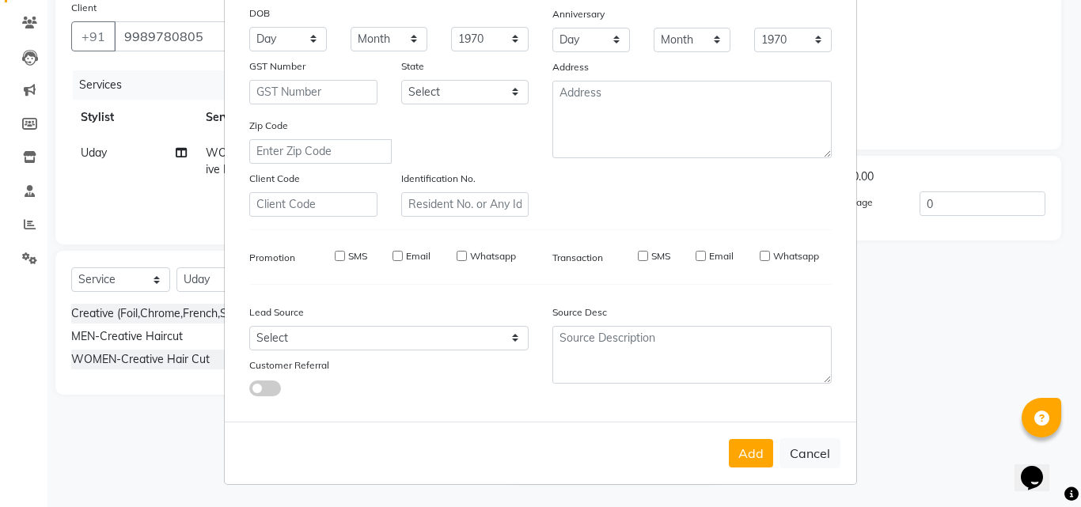
select select
checkbox input "false"
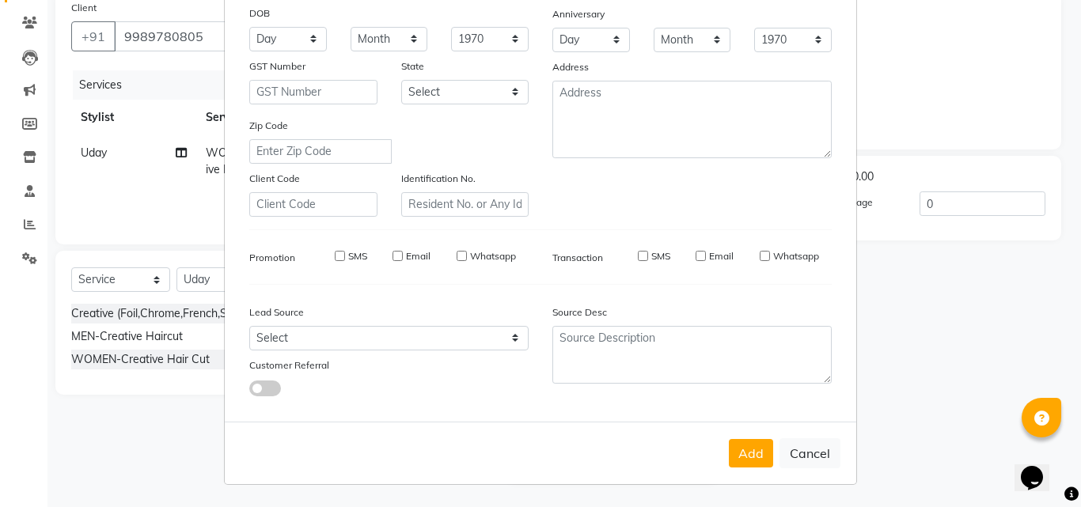
checkbox input "false"
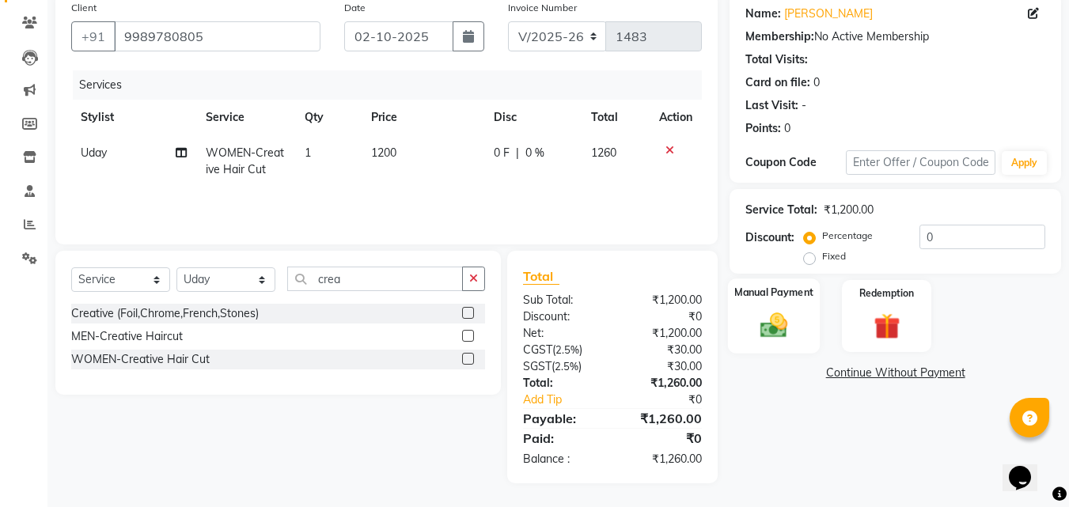
click at [786, 322] on img at bounding box center [774, 325] width 44 height 32
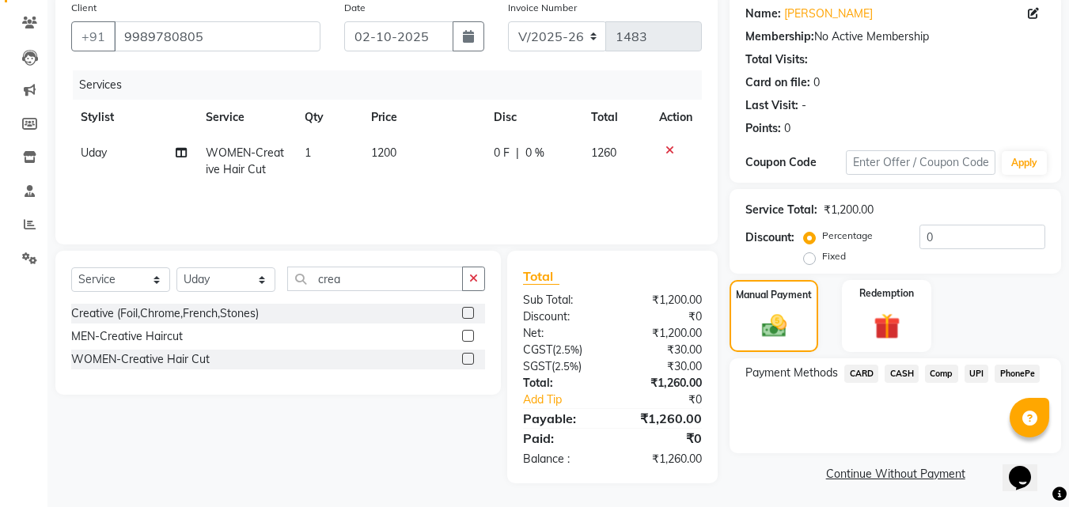
click at [862, 369] on span "CARD" at bounding box center [861, 374] width 34 height 18
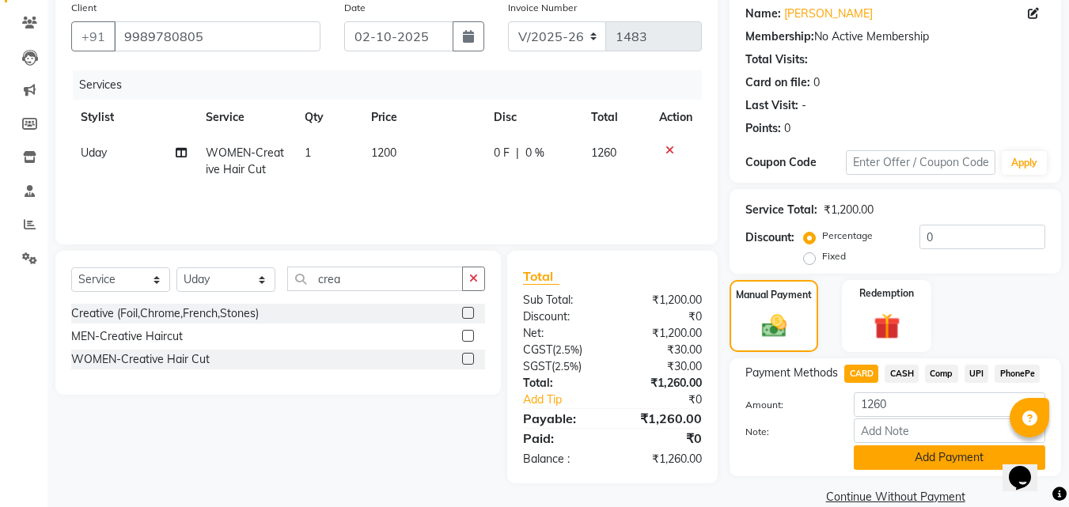
click at [905, 466] on button "Add Payment" at bounding box center [949, 457] width 191 height 25
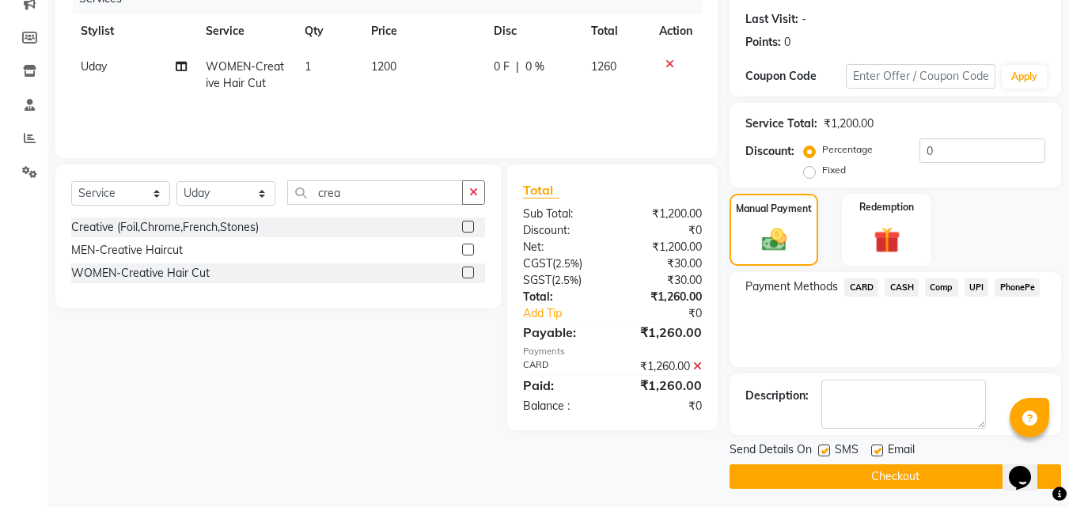
scroll to position [218, 0]
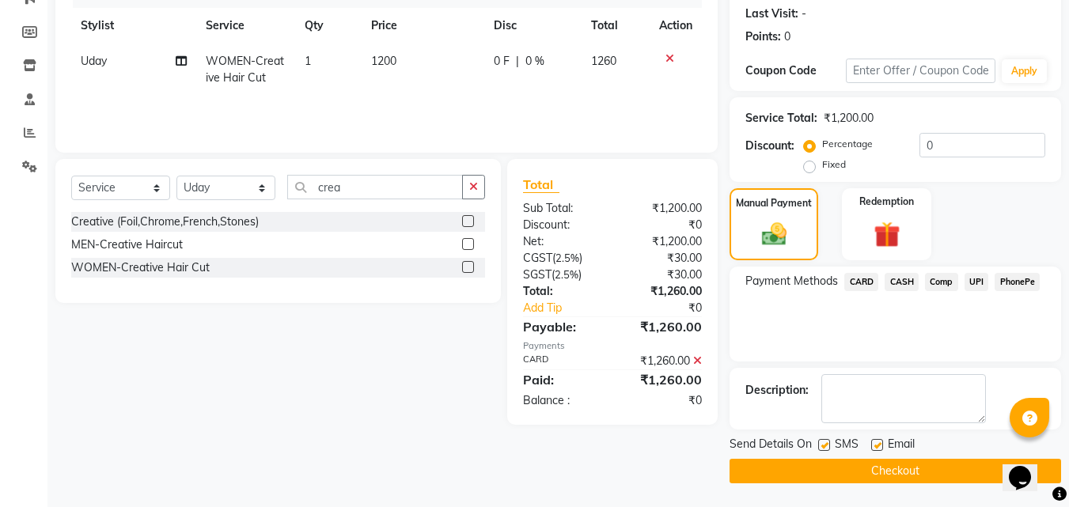
click at [884, 466] on button "Checkout" at bounding box center [894, 471] width 331 height 25
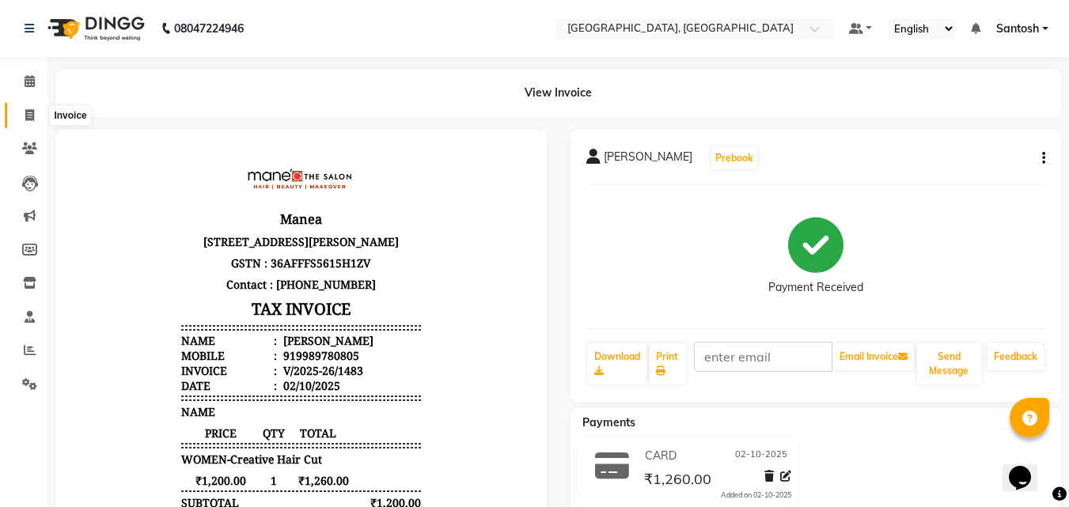
click at [25, 111] on icon at bounding box center [29, 115] width 9 height 12
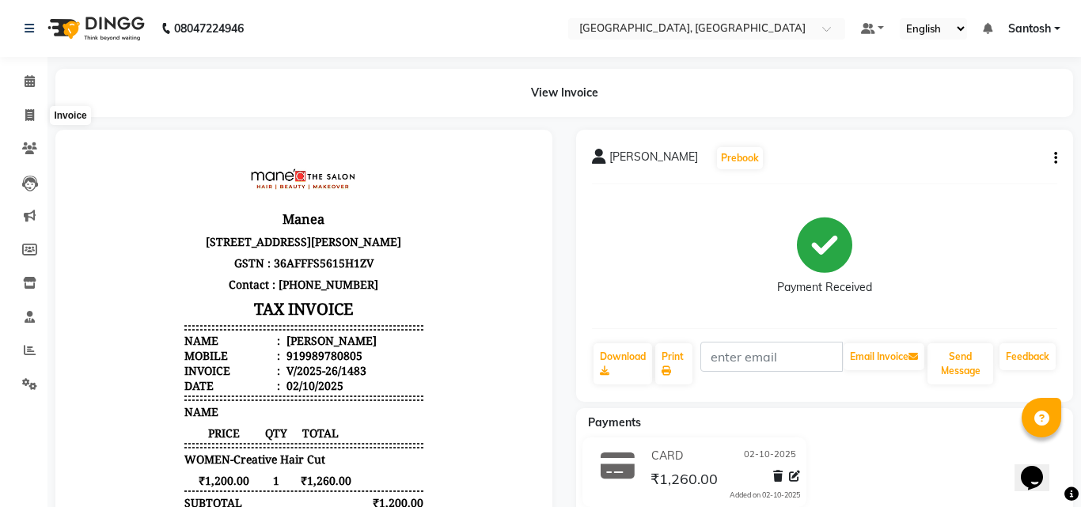
select select "5506"
select select "service"
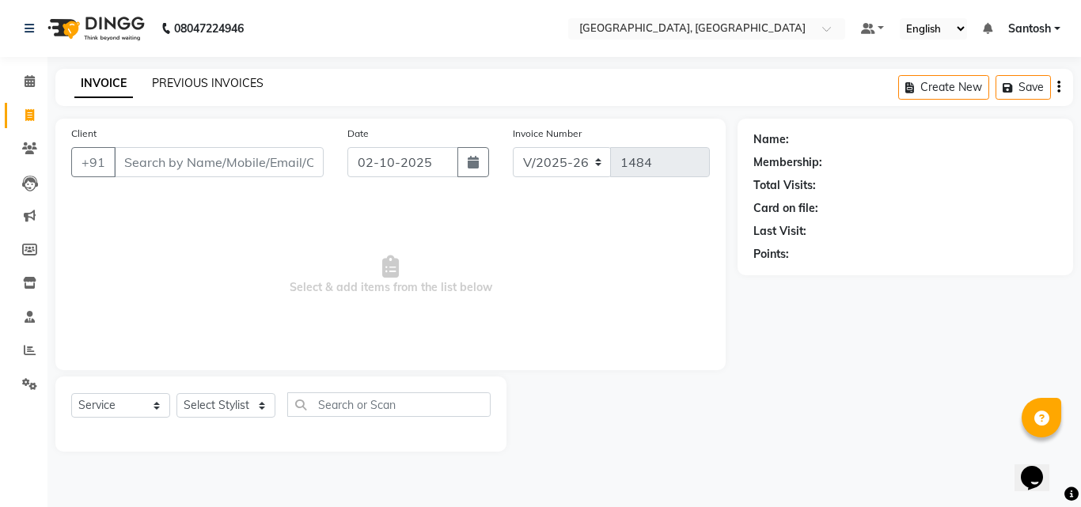
click at [191, 78] on link "PREVIOUS INVOICES" at bounding box center [208, 83] width 112 height 14
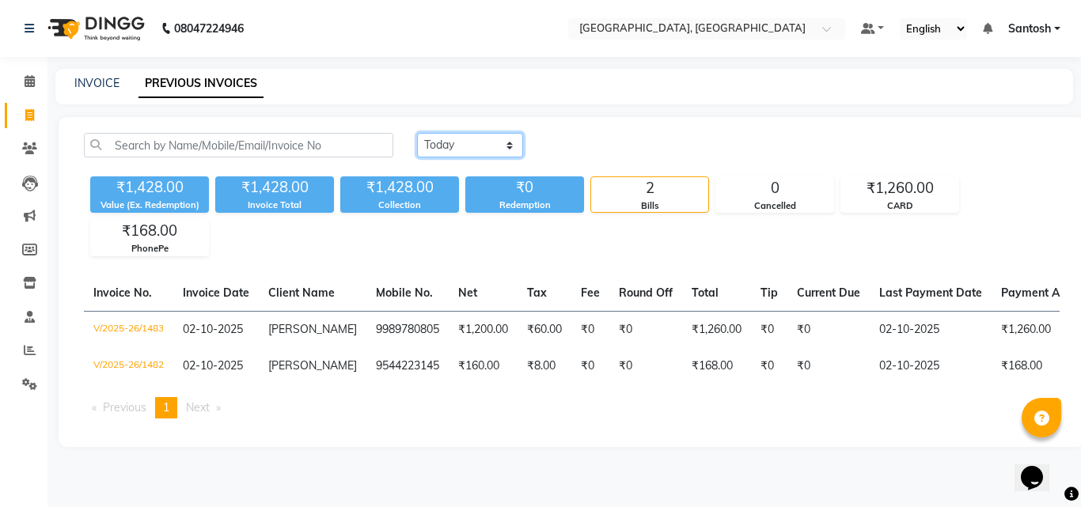
click at [464, 147] on select "Today Yesterday Custom Range" at bounding box center [470, 145] width 106 height 25
click at [176, 116] on main "INVOICE PREVIOUS INVOICES Today Yesterday Custom Range ₹1,428.00 Value (Ex. Red…" at bounding box center [563, 270] width 1033 height 402
click at [112, 79] on link "INVOICE" at bounding box center [96, 83] width 45 height 14
select select "5506"
select select "service"
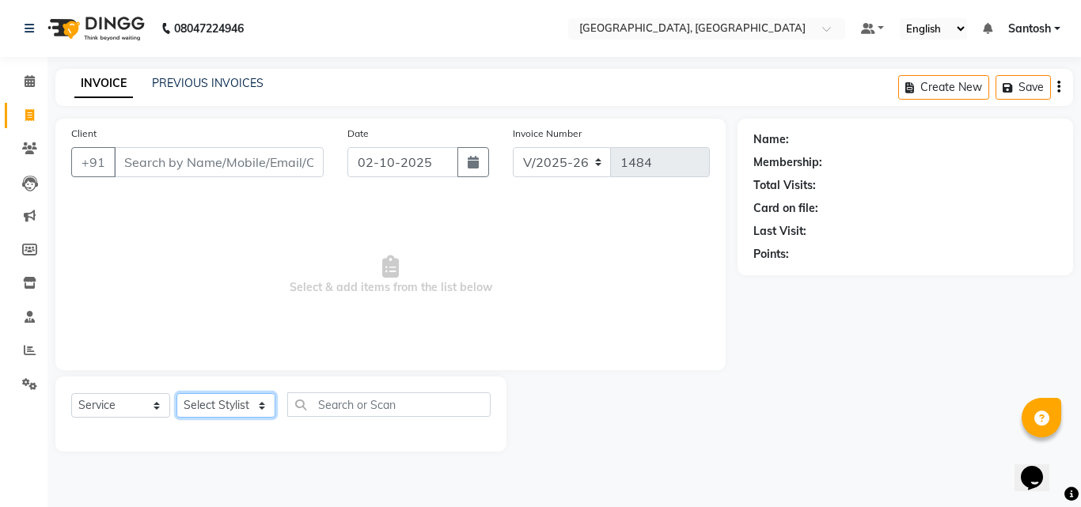
click at [216, 403] on select "Select Stylist Manager Manasa Prashanth Sirisha Swapna Uday" at bounding box center [225, 405] width 99 height 25
select select "87670"
click at [176, 393] on select "Select Stylist Manager Manasa Prashanth Sirisha Swapna Uday" at bounding box center [225, 405] width 99 height 25
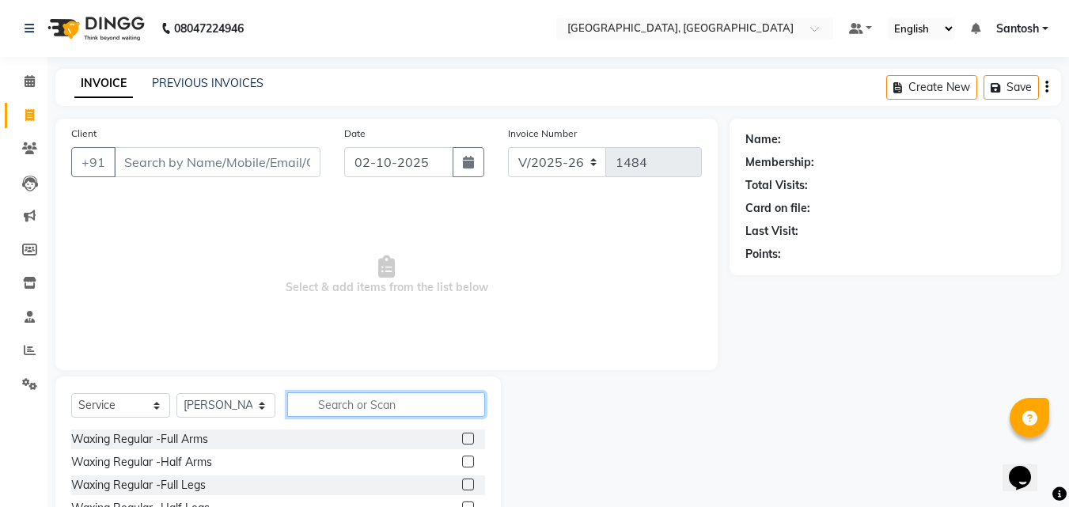
click at [331, 415] on input "text" at bounding box center [386, 404] width 198 height 25
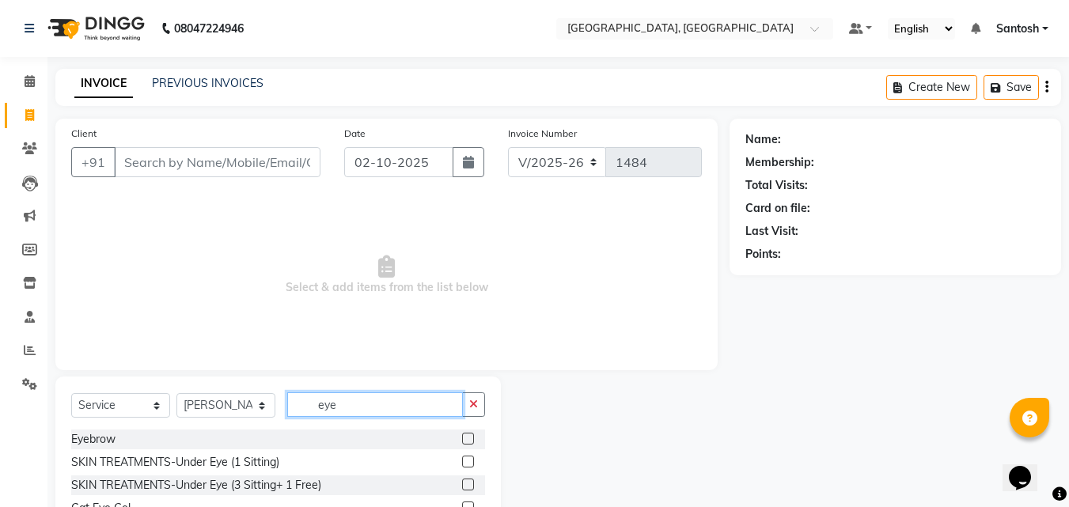
type input "eye"
click at [335, 432] on div "Eyebrow" at bounding box center [278, 440] width 414 height 20
click at [462, 443] on label at bounding box center [468, 439] width 12 height 12
click at [462, 443] on input "checkbox" at bounding box center [467, 439] width 10 height 10
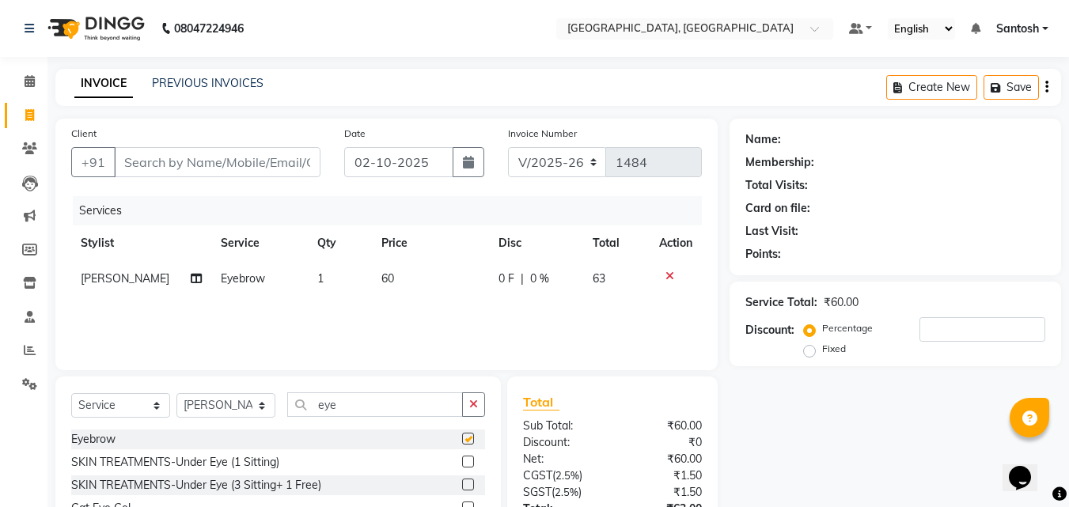
checkbox input "false"
drag, startPoint x: 351, startPoint y: 411, endPoint x: 245, endPoint y: 389, distance: 108.1
click at [245, 389] on div "Select Service Product Membership Package Voucher Prepaid Gift Card Select Styl…" at bounding box center [277, 493] width 445 height 233
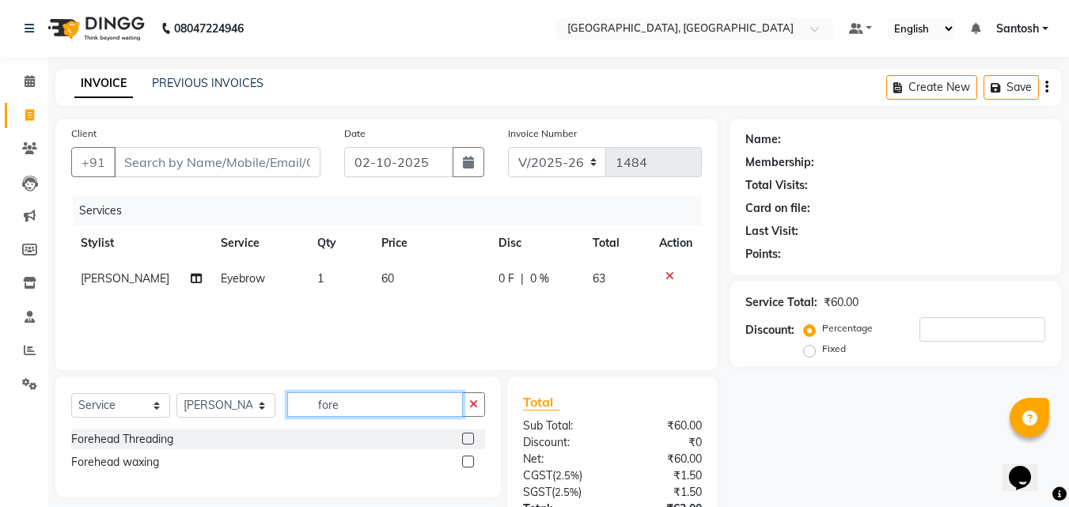
type input "fore"
click at [471, 439] on label at bounding box center [468, 439] width 12 height 12
click at [471, 439] on input "checkbox" at bounding box center [467, 439] width 10 height 10
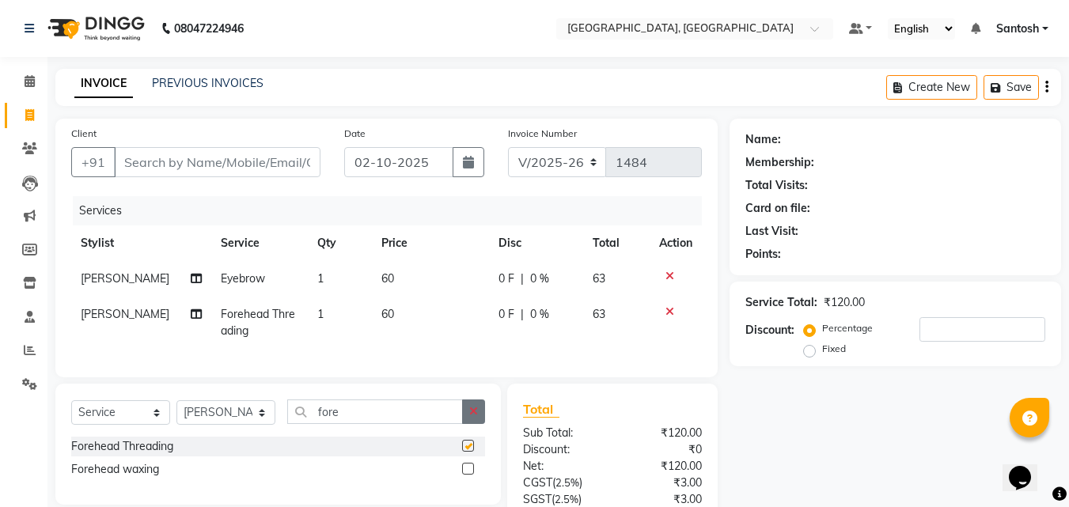
checkbox input "false"
drag, startPoint x: 350, startPoint y: 436, endPoint x: 302, endPoint y: 405, distance: 57.3
click at [301, 406] on div "Select Service Product Membership Package Voucher Prepaid Gift Card Select Styl…" at bounding box center [277, 444] width 445 height 121
drag, startPoint x: 347, startPoint y: 426, endPoint x: 294, endPoint y: 429, distance: 53.1
click at [294, 424] on input "fore" at bounding box center [375, 412] width 176 height 25
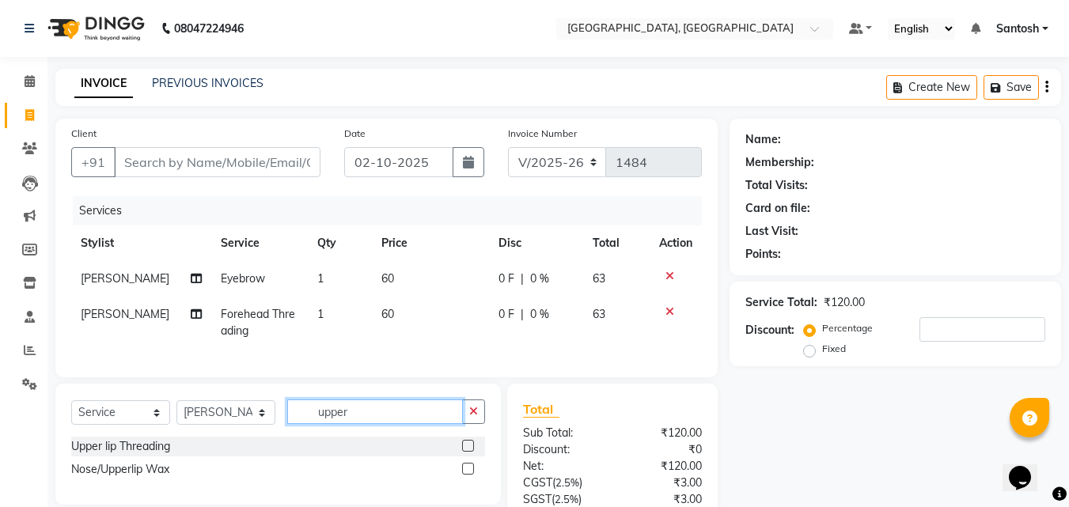
type input "upper"
click at [467, 452] on label at bounding box center [468, 446] width 12 height 12
click at [467, 452] on input "checkbox" at bounding box center [467, 446] width 10 height 10
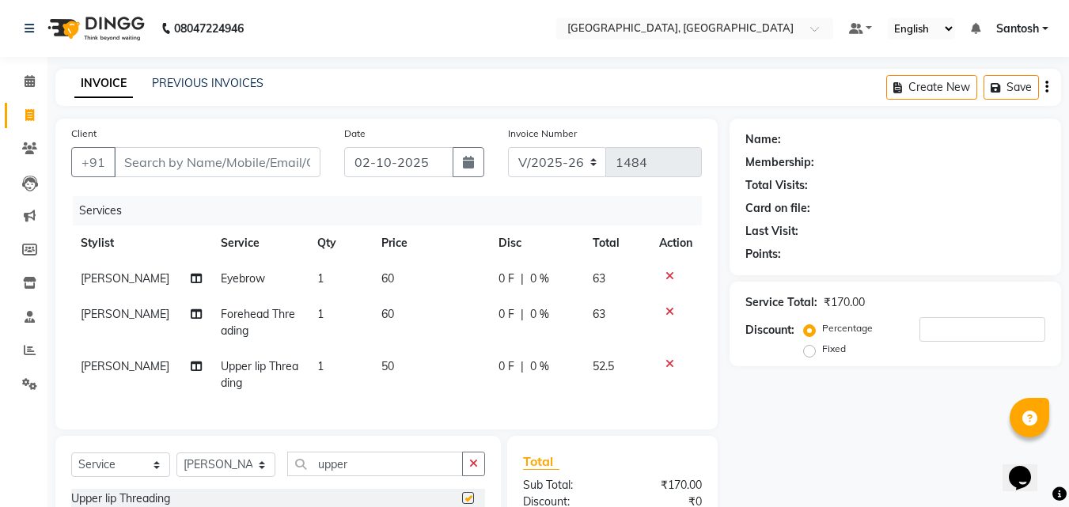
checkbox input "false"
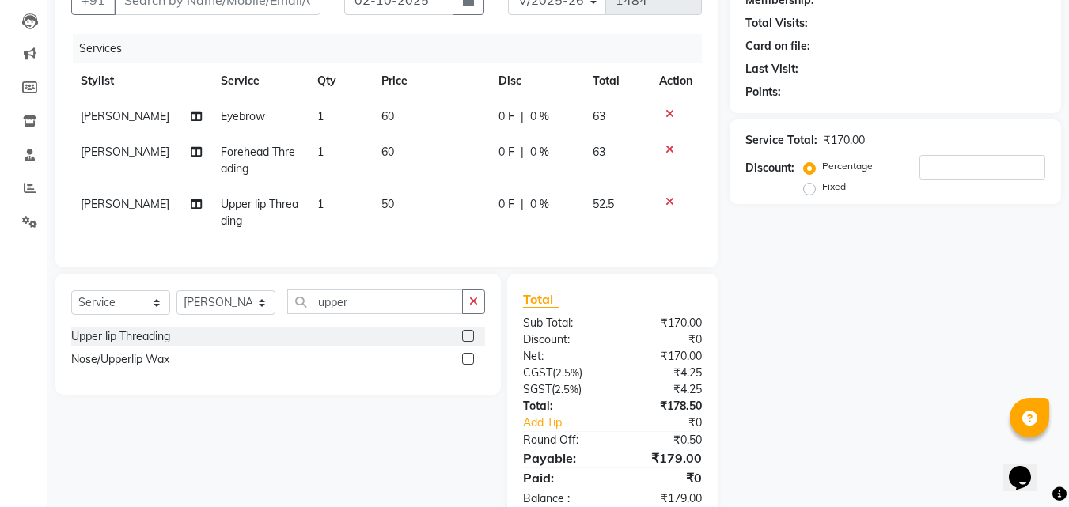
scroll to position [134, 0]
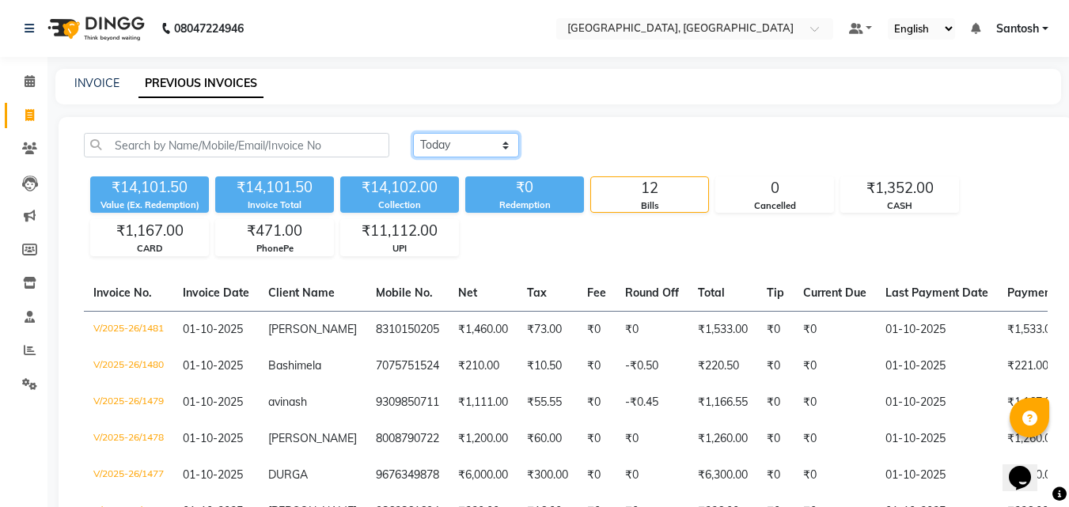
click at [434, 137] on select "[DATE] [DATE] Custom Range" at bounding box center [466, 145] width 106 height 25
select select "today"
click at [413, 133] on select "[DATE] [DATE] Custom Range" at bounding box center [466, 145] width 106 height 25
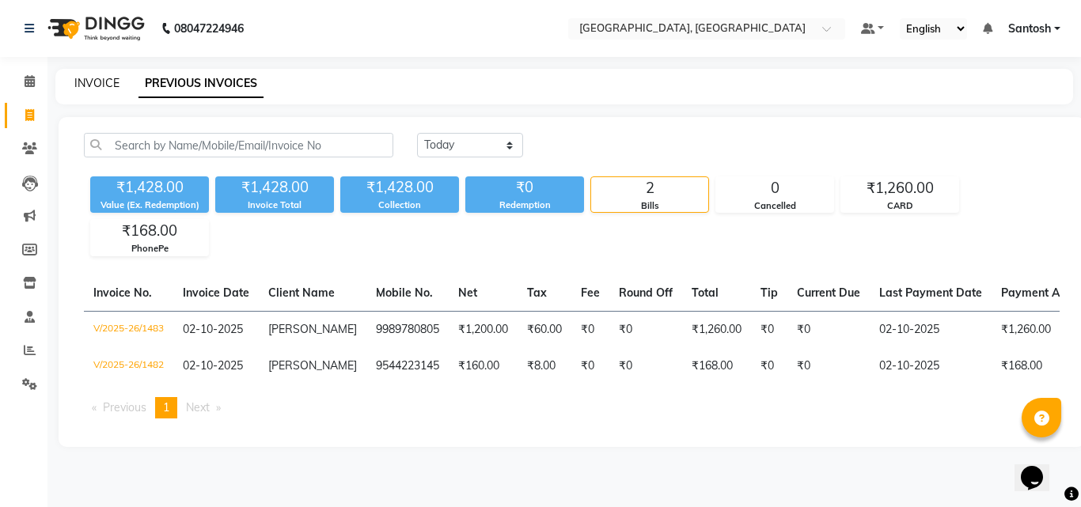
click at [109, 85] on link "INVOICE" at bounding box center [96, 83] width 45 height 14
select select "service"
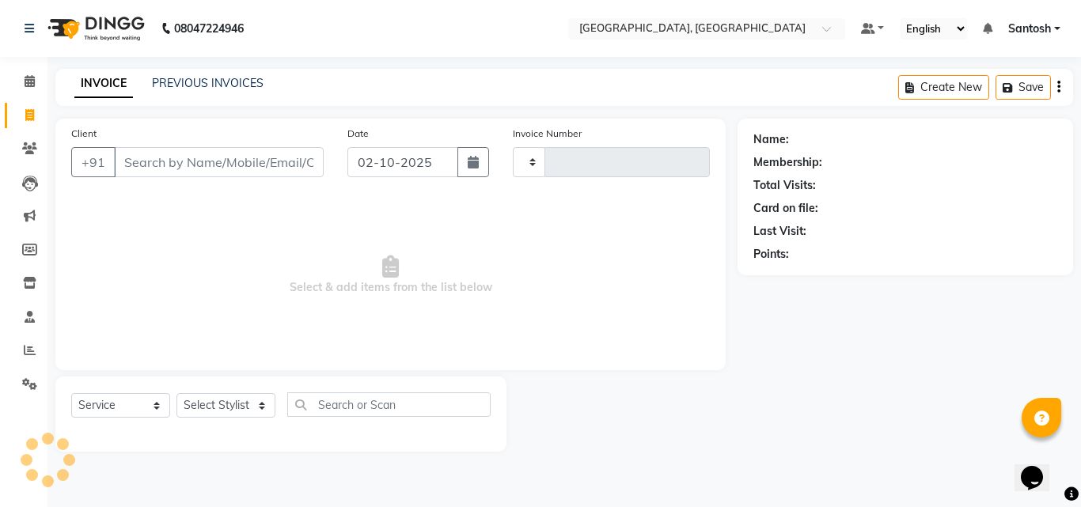
type input "1484"
select select "5506"
click at [215, 77] on link "PREVIOUS INVOICES" at bounding box center [208, 83] width 112 height 14
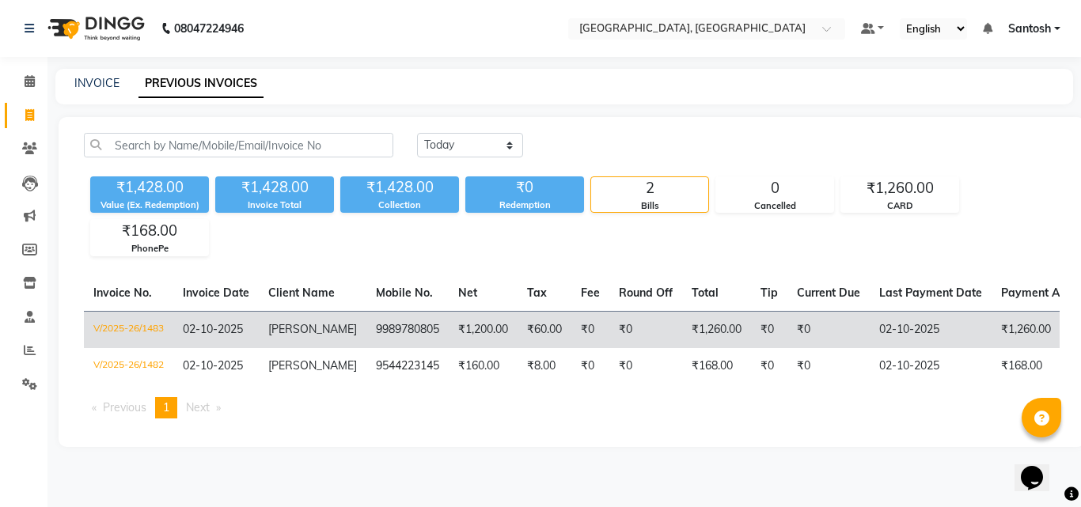
click at [725, 339] on td "₹1,260.00" at bounding box center [716, 329] width 69 height 37
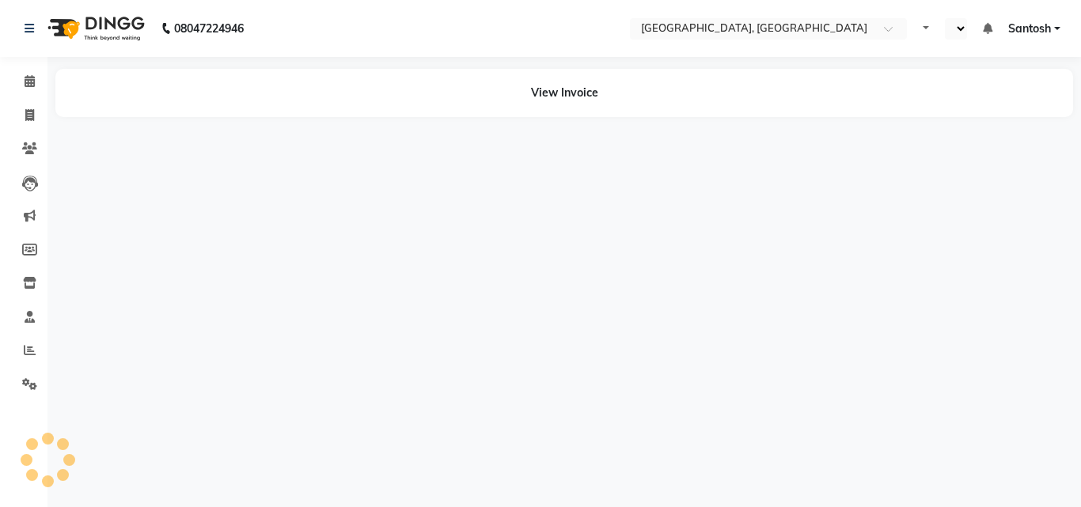
select select "en"
